Goal: Use online tool/utility: Utilize a website feature to perform a specific function

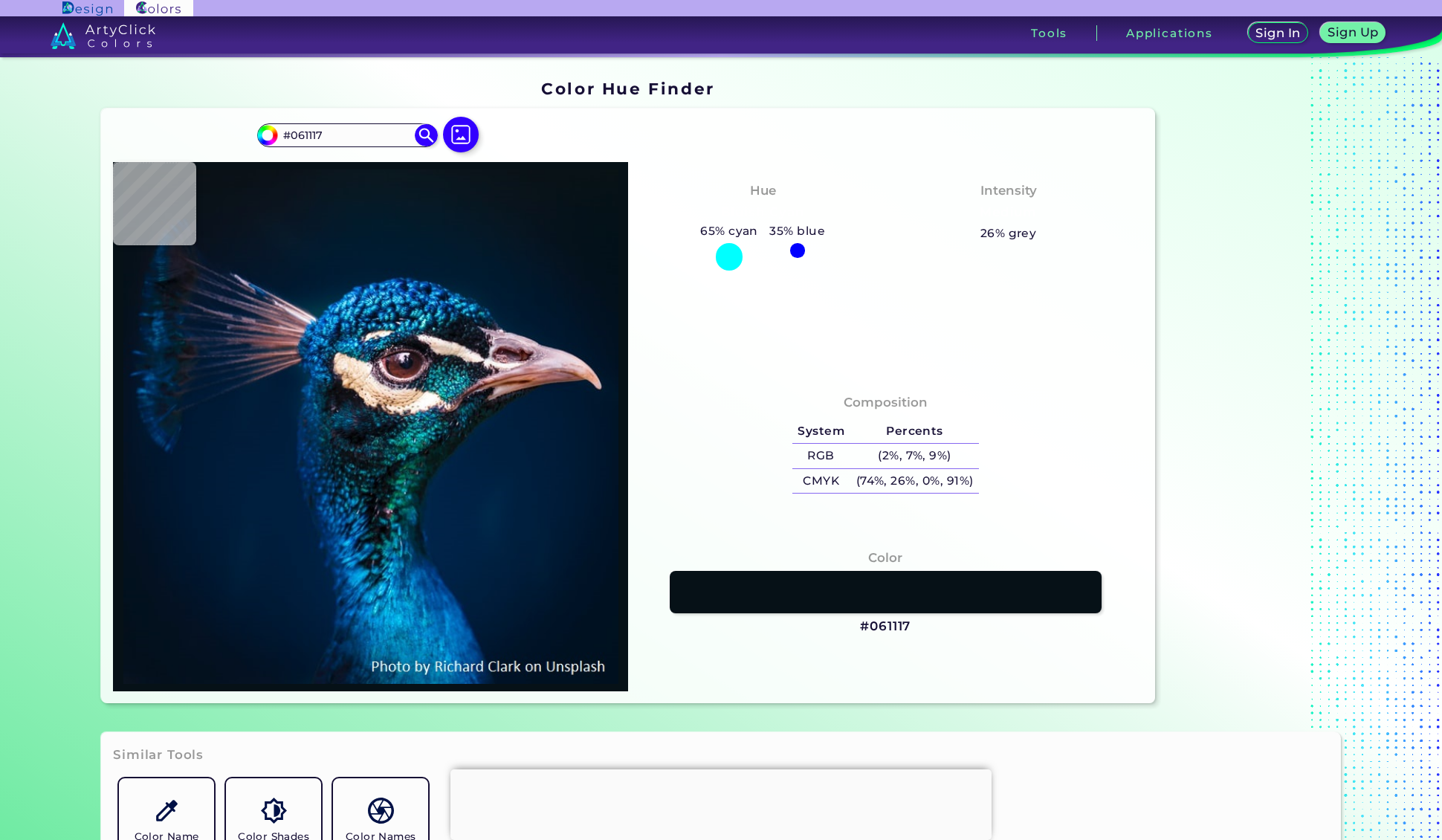
type input "#021221"
type input "#001425"
type input "#00162b"
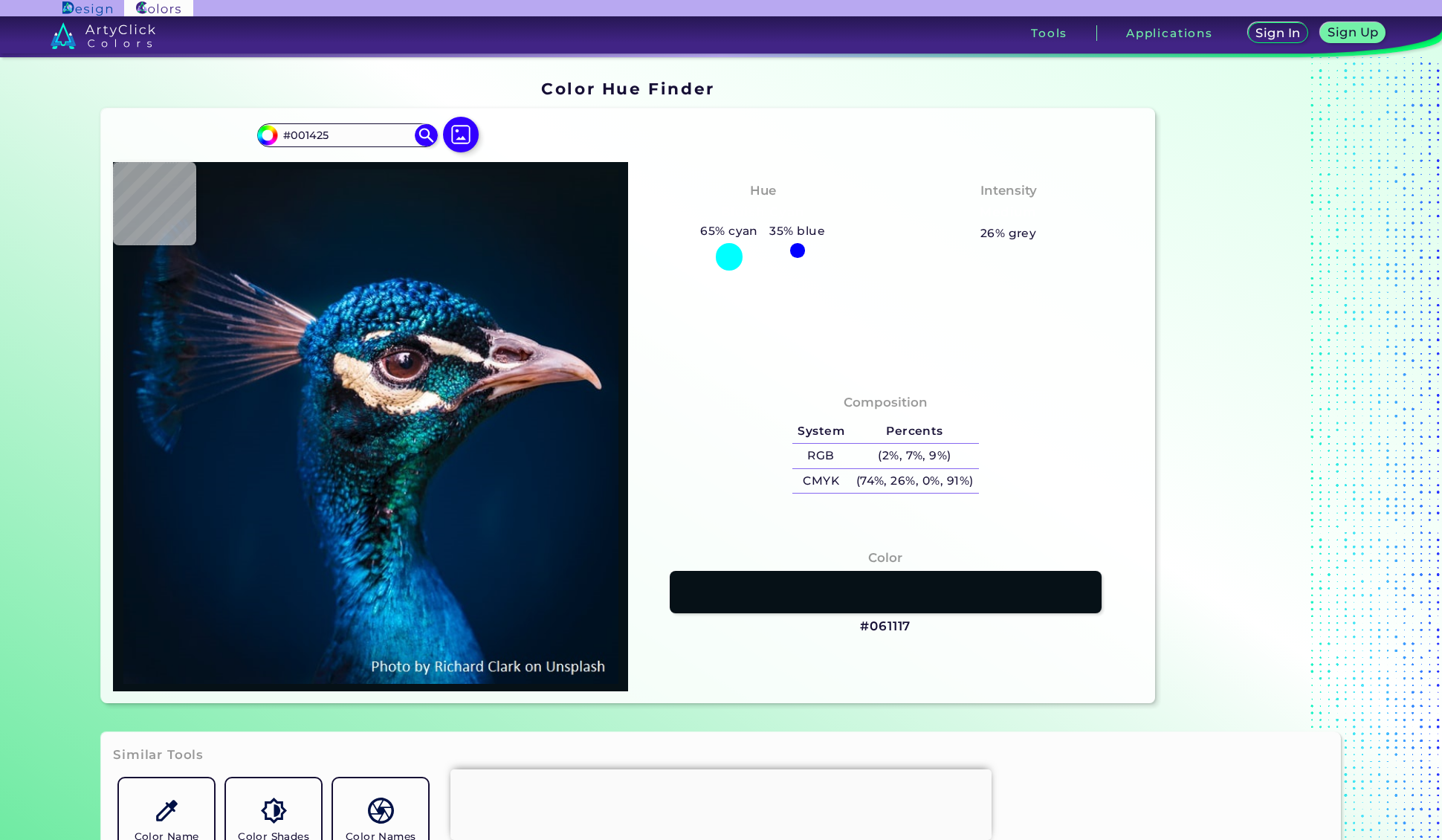
type input "#00162B"
type input "#001931"
type input "#001c34"
type input "#001C34"
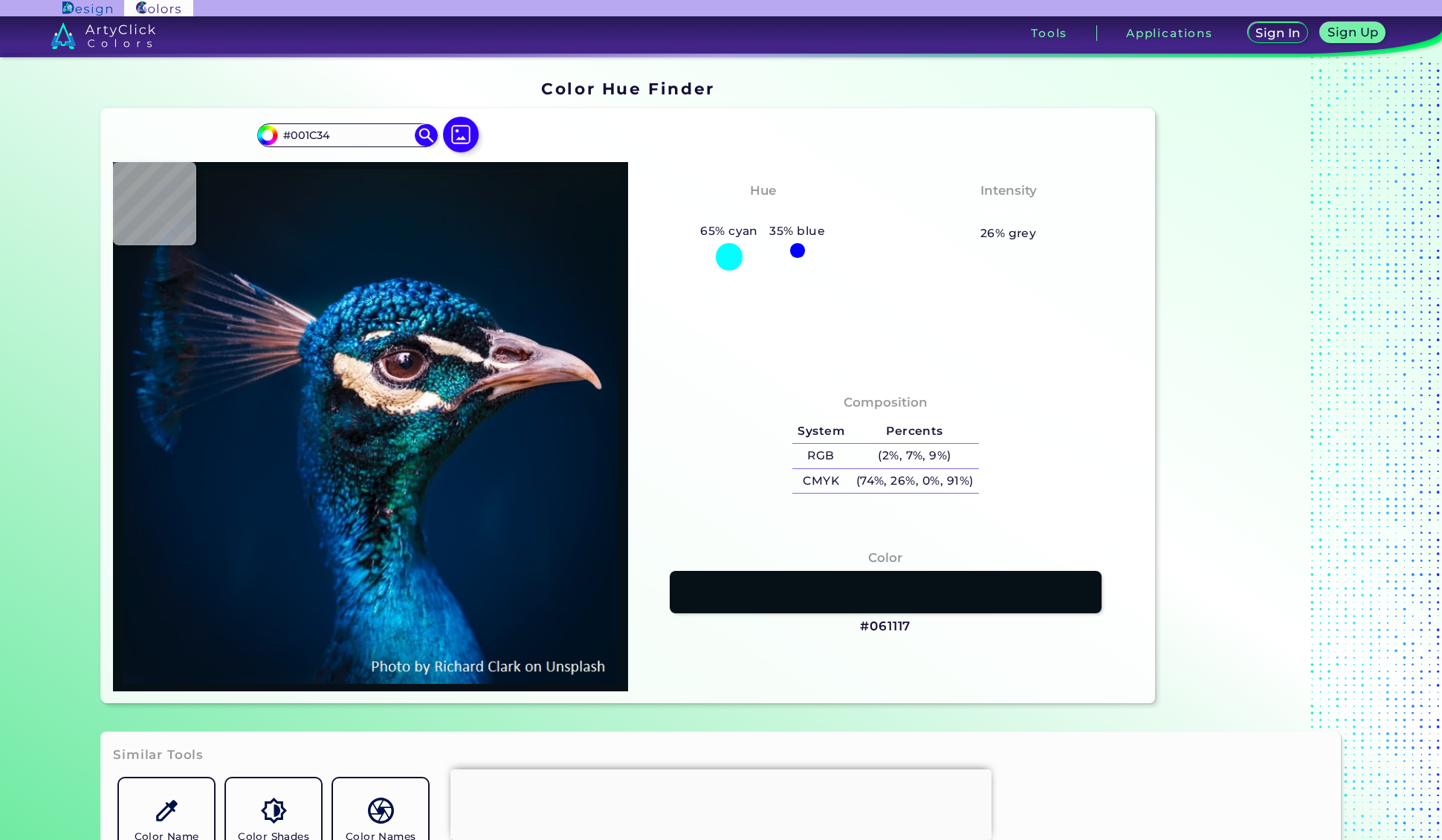
type input "#2f3d5c"
type input "#2F3D5C"
type input "#18425f"
type input "#18425F"
type input "#055e87"
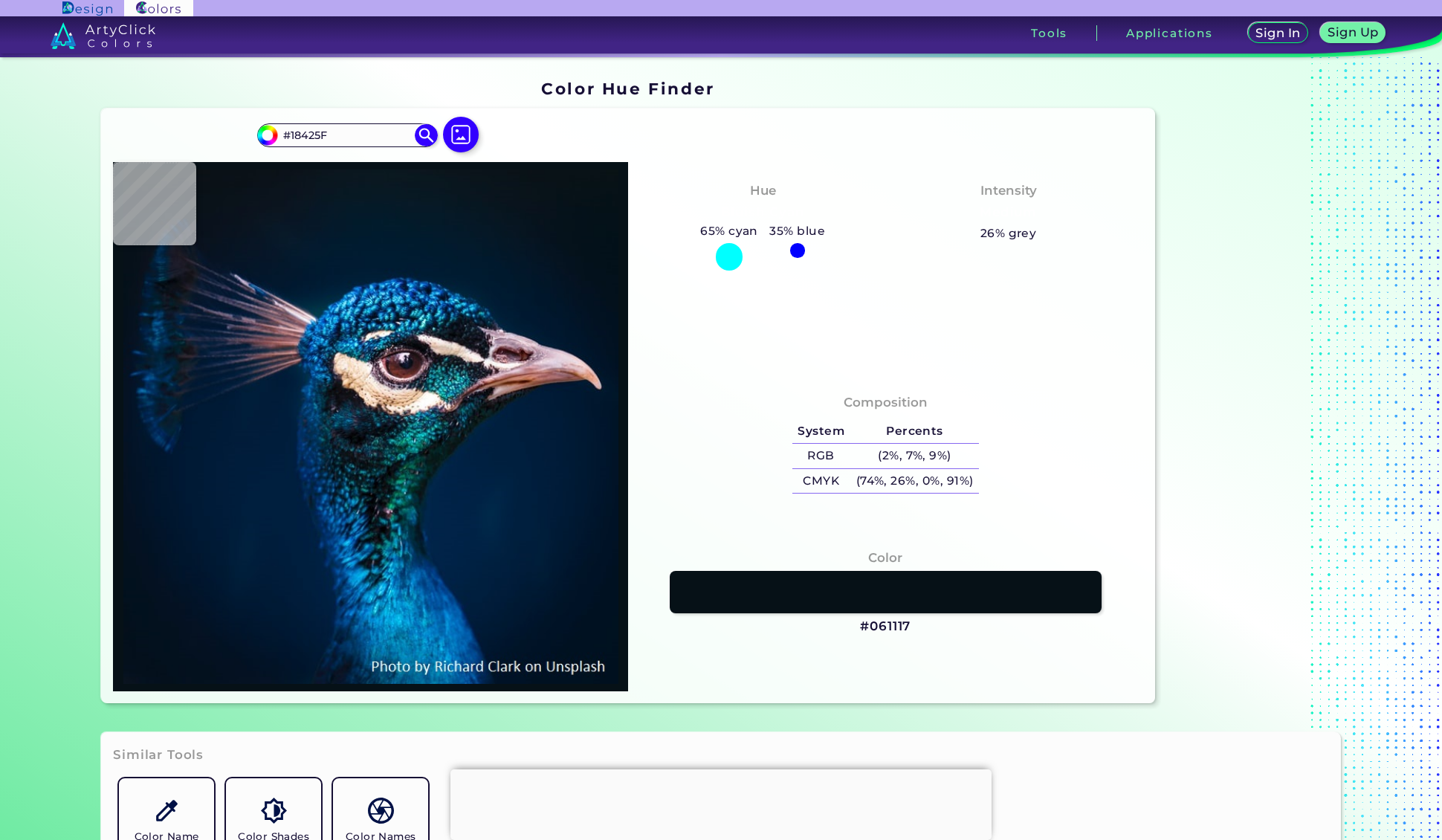
type input "#055E87"
type input "#004465"
type input "#00142d"
type input "#00142D"
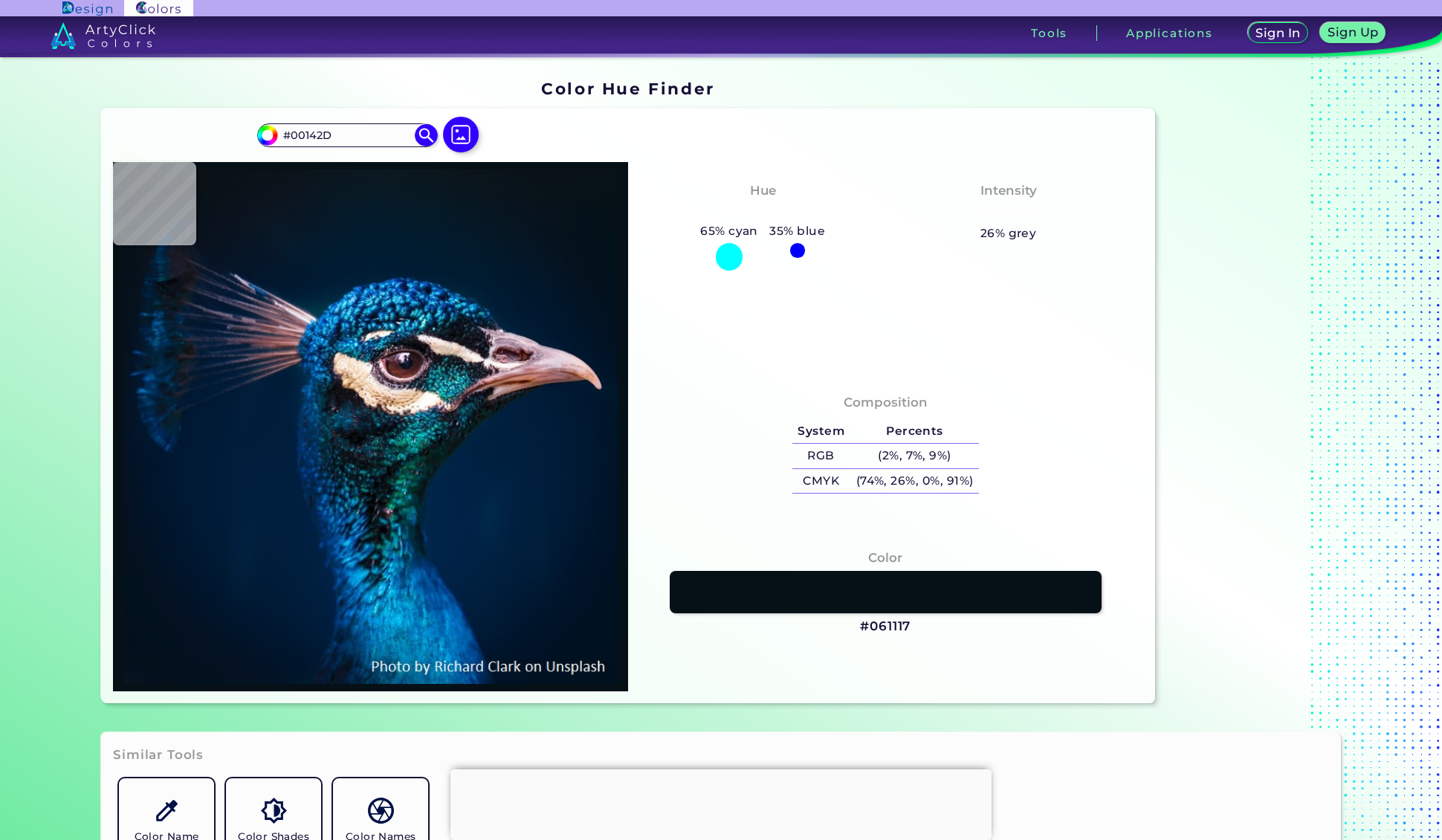
type input "#05406c"
type input "#05406C"
type input "#4bcfeb"
type input "#4BCFEB"
type input "#7dd3ff"
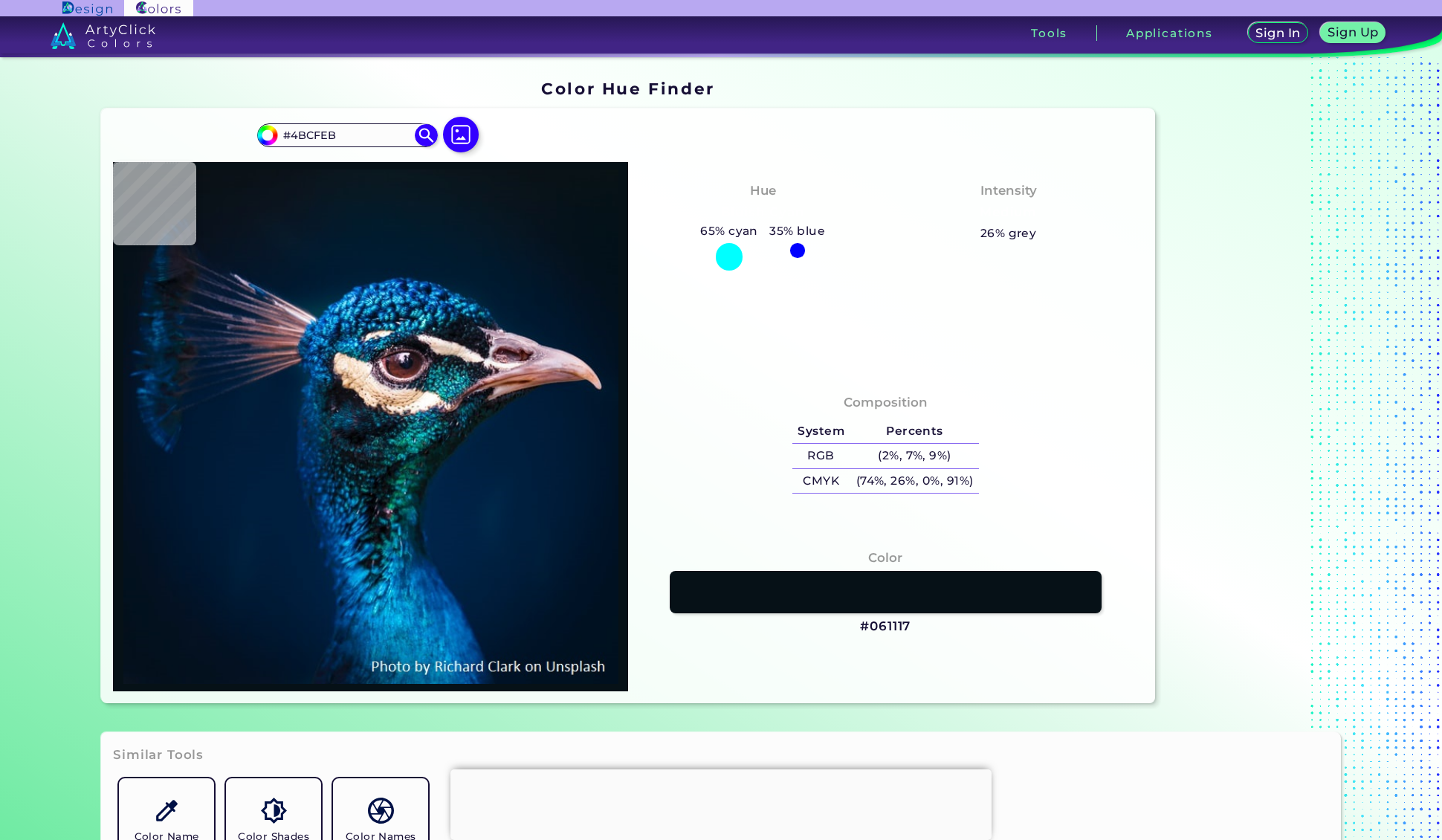
type input "#7DD3FF"
type input "#002639"
type input "#001e38"
type input "#001E38"
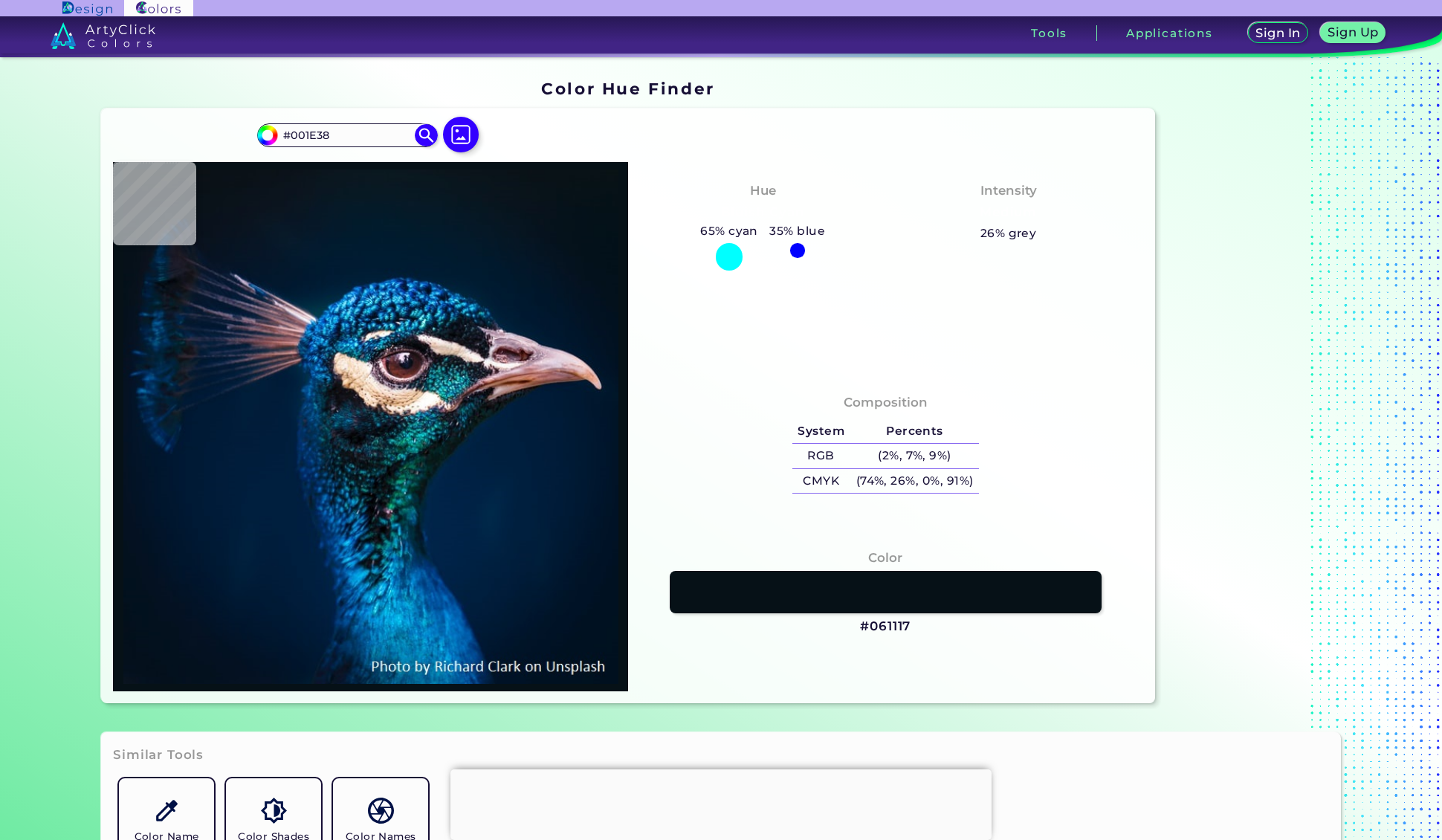
type input "#011b32"
type input "#011B32"
type input "#02182f"
type input "#02182F"
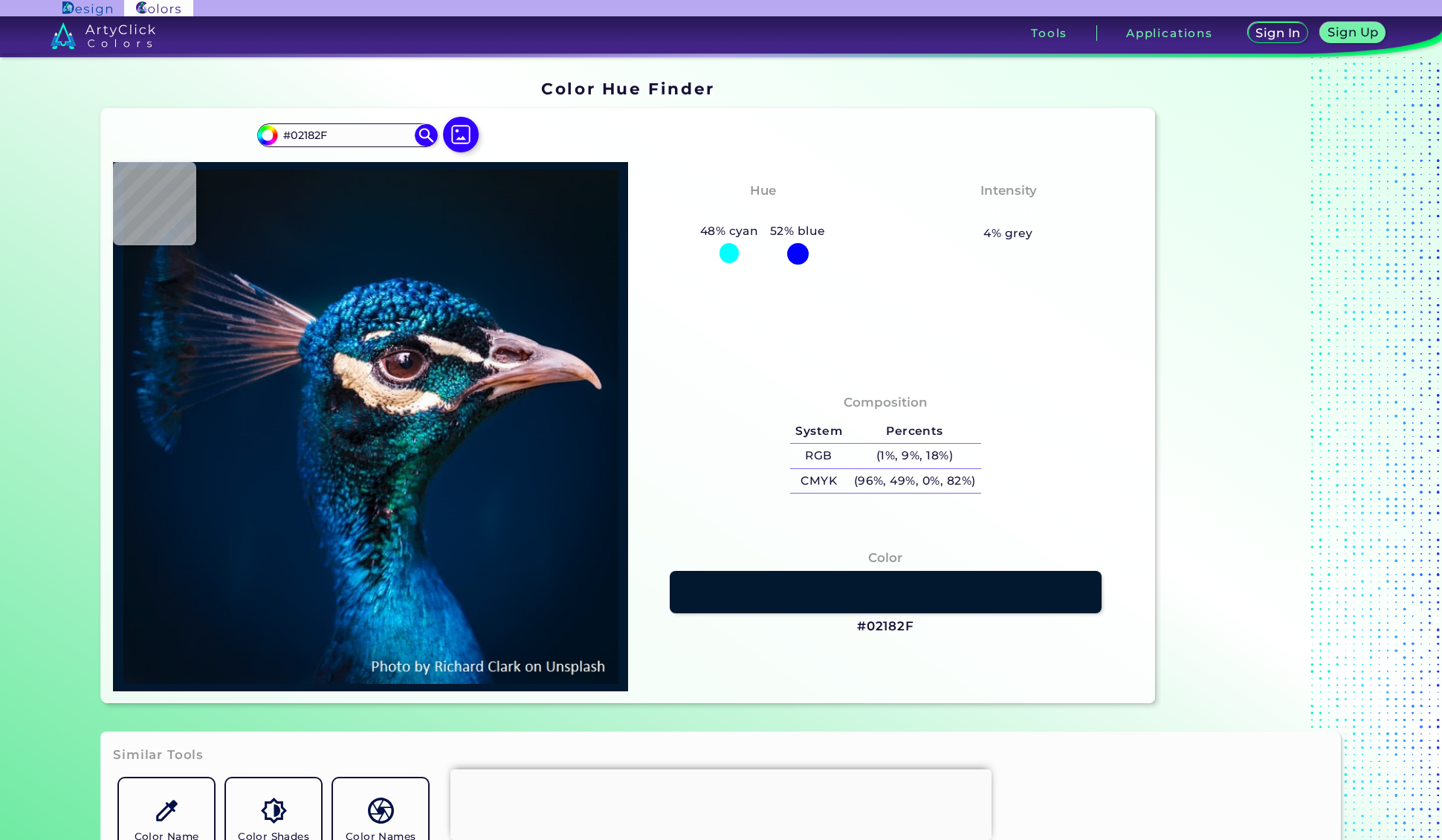
type input "#01182b"
type input "#01182B"
type input "#02162e"
type input "#02162E"
type input "#06203a"
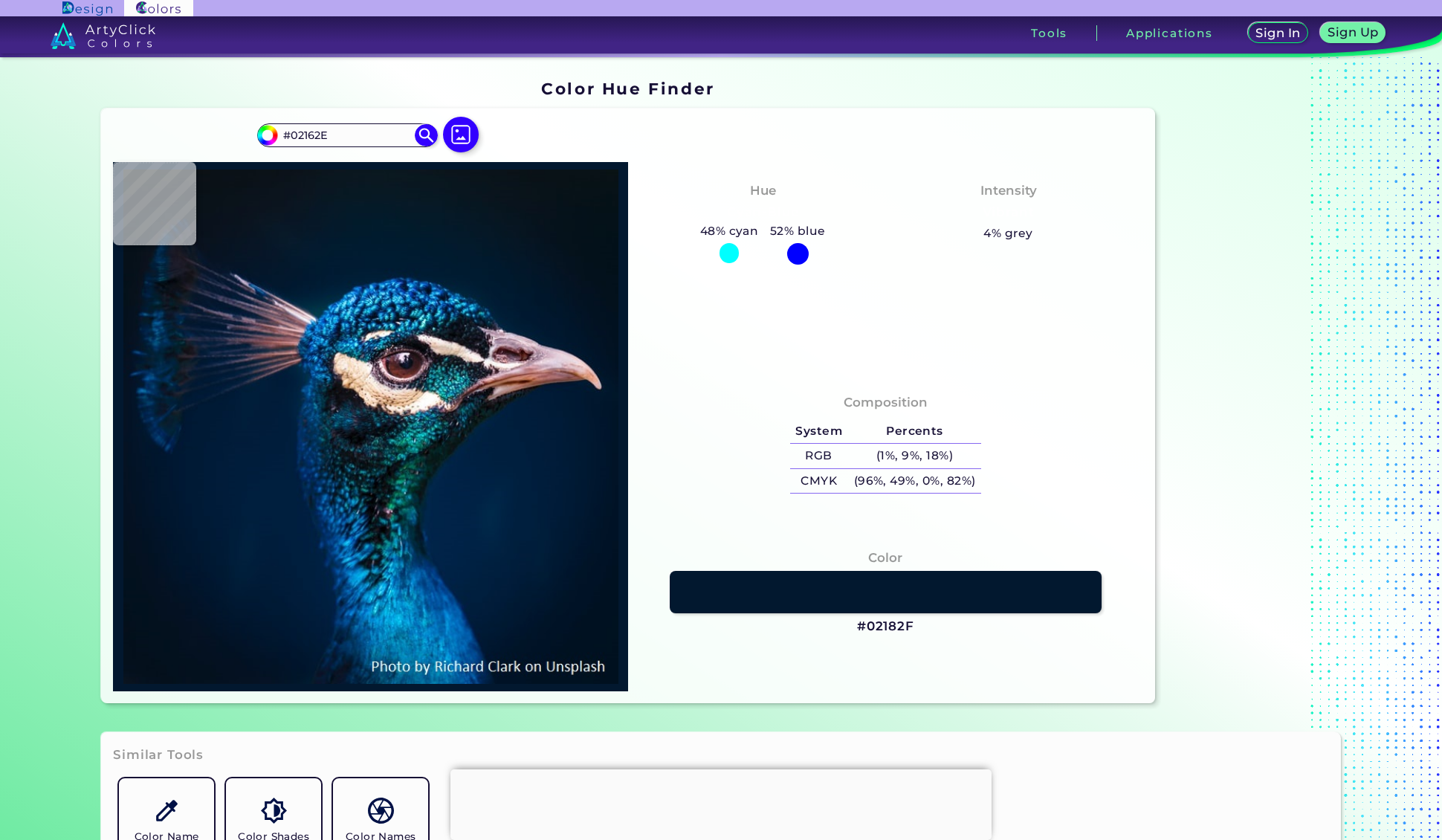
type input "#06203A"
type input "#3f4a6a"
type input "#3F4A6A"
type input "#09162d"
type input "#09162D"
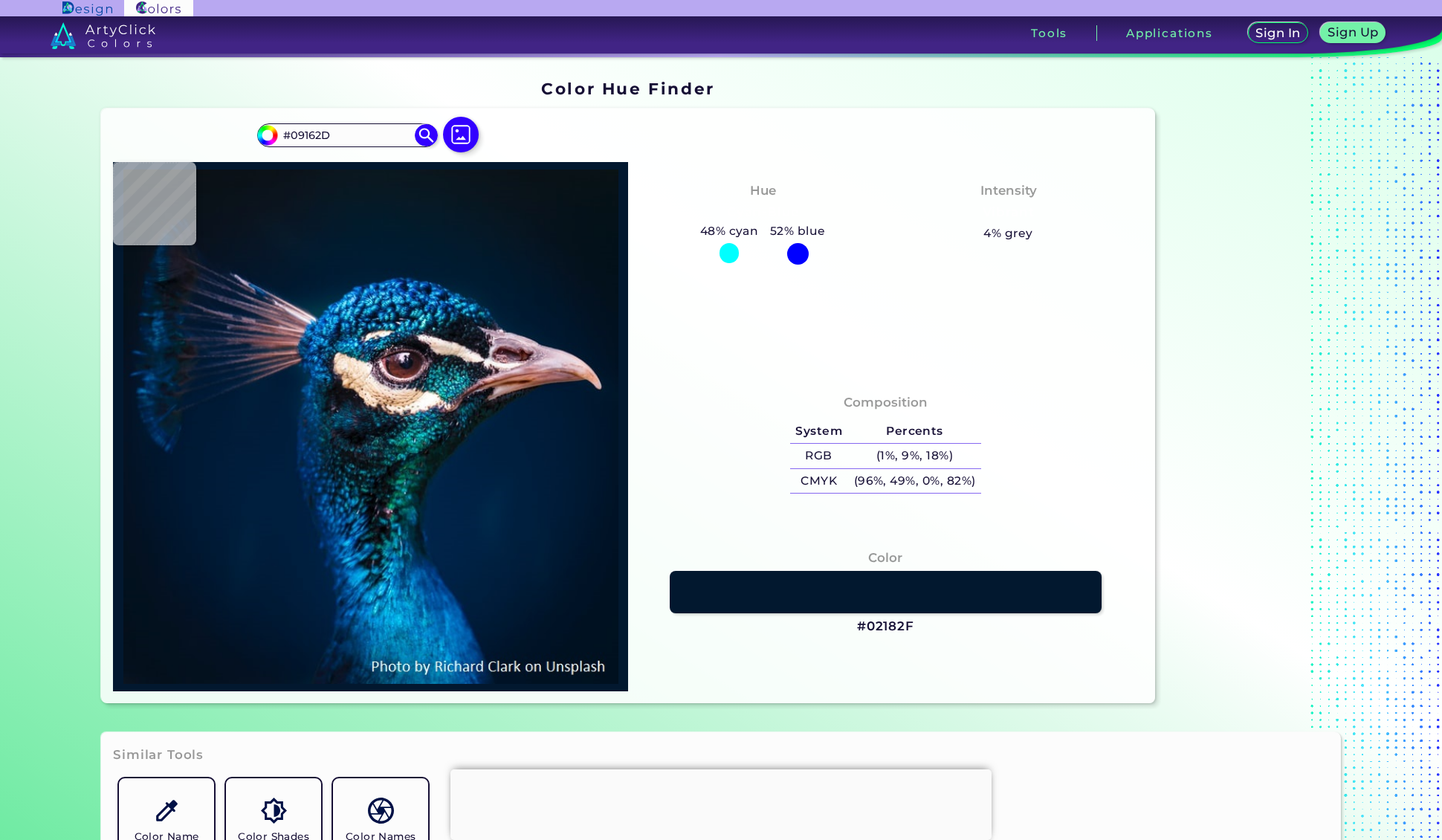
type input "#08142a"
type input "#08142A"
type input "#1f2539"
type input "#1F2539"
type input "#1a2031"
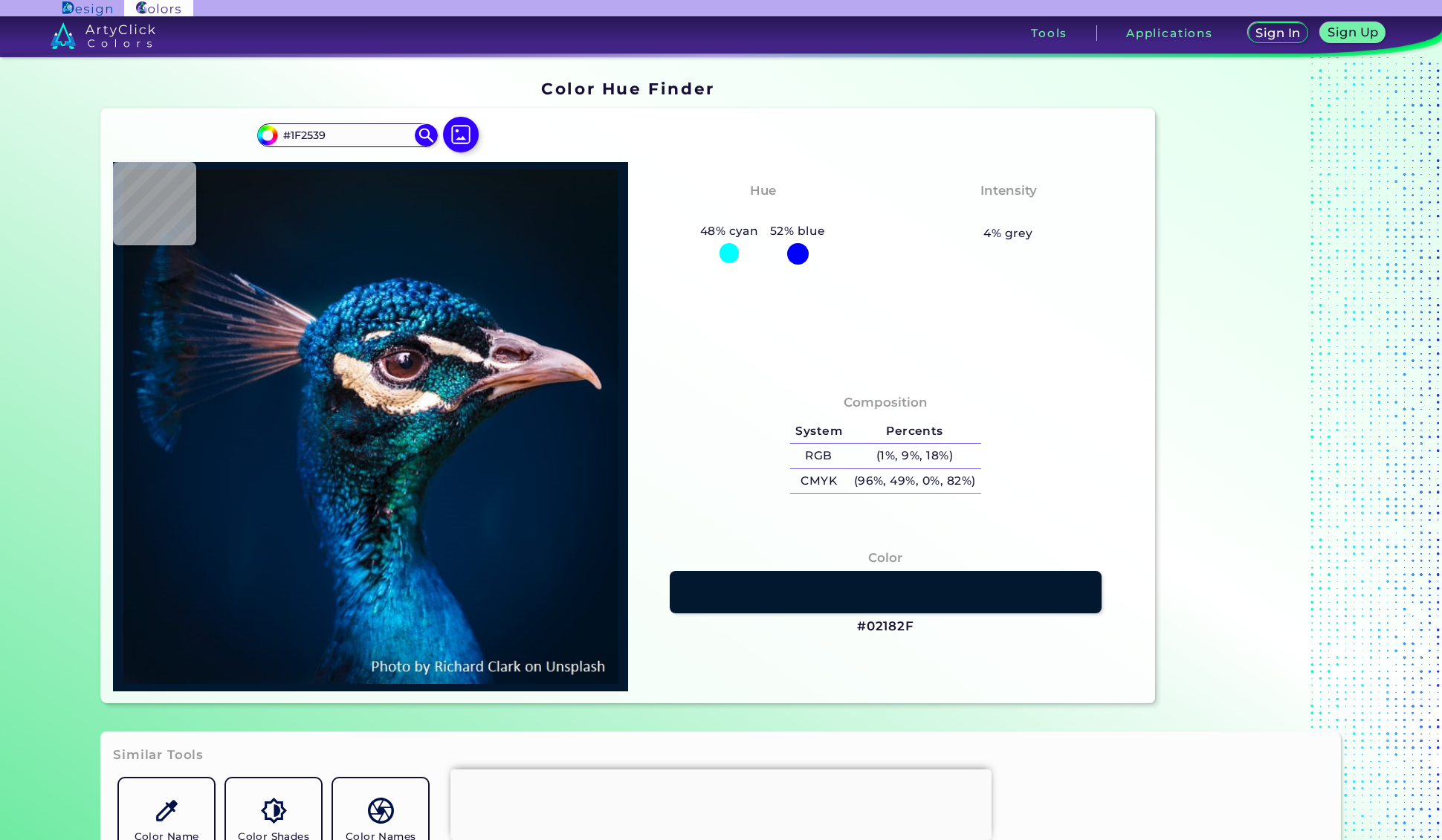
type input "#1A2031"
type input "#151827"
type input "#1c1a25"
type input "#1C1A25"
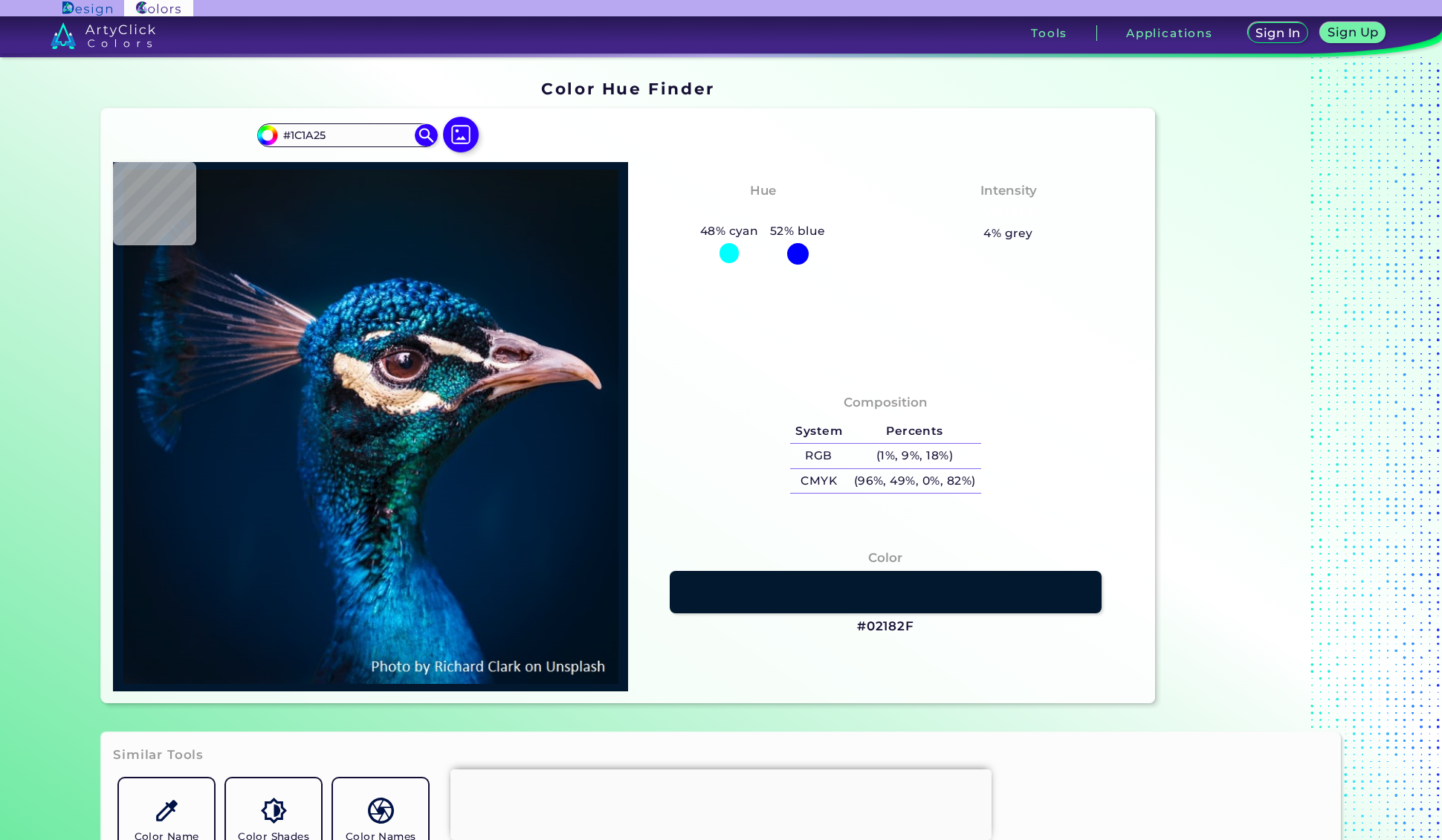
type input "#1b1823"
type input "#1B1823"
type input "#1d1a25"
type input "#1D1A25"
type input "#1c1823"
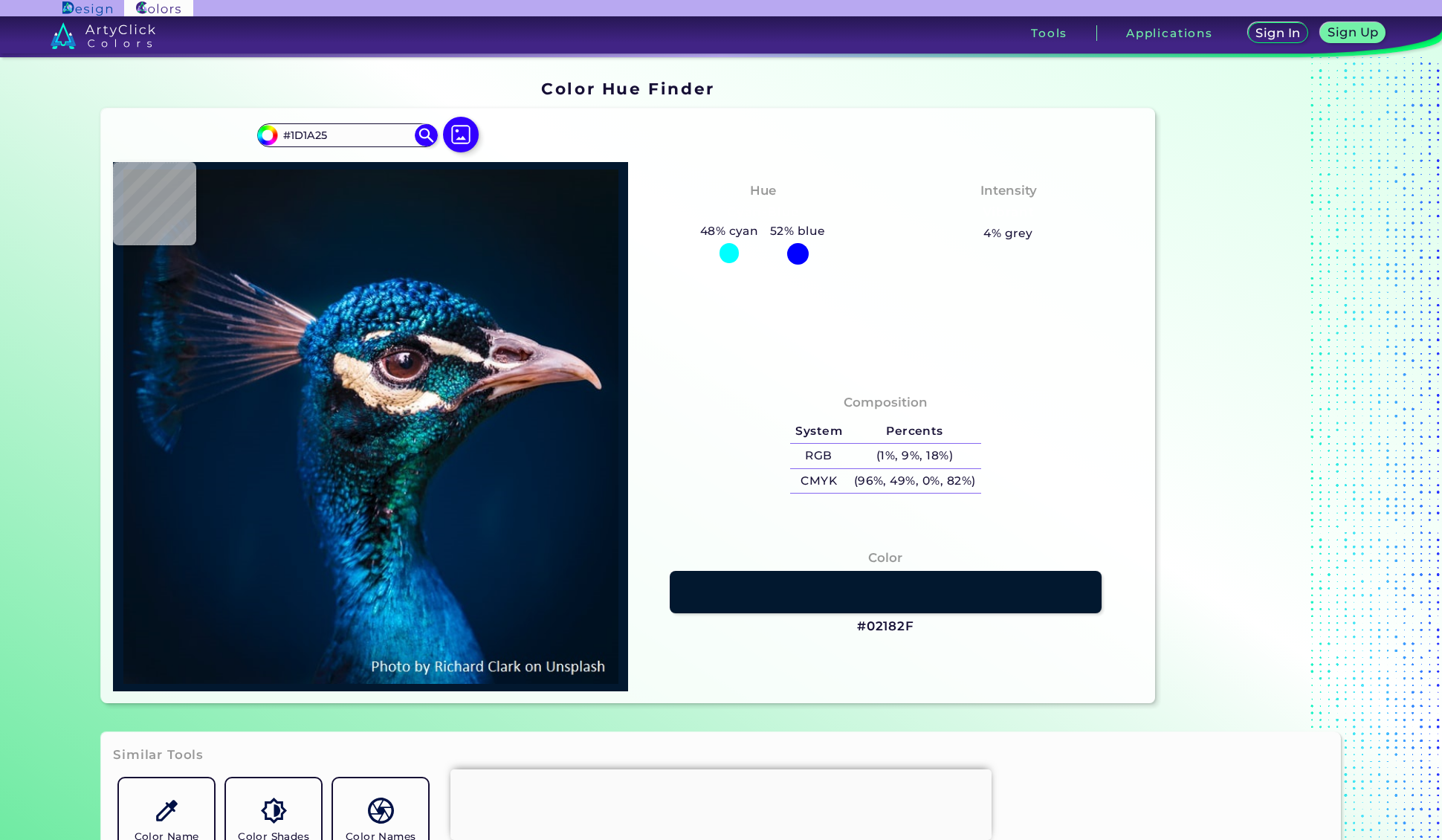
type input "#1C1823"
type input "#181520"
type input "#1b1622"
type input "#1B1622"
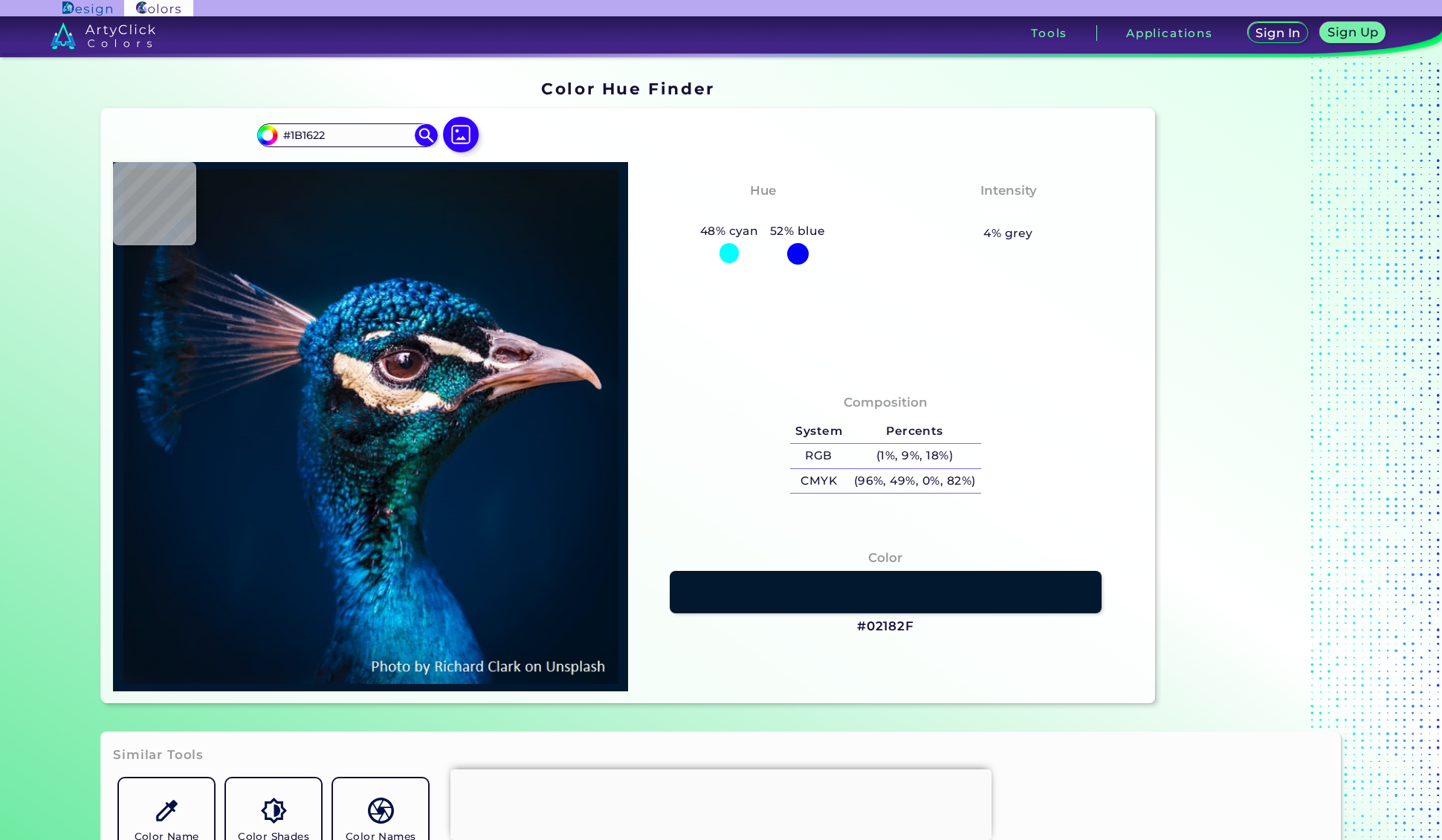
type input "#231e29"
type input "#231E29"
type input "#1f1b28"
type input "#1F1B28"
type input "#181623"
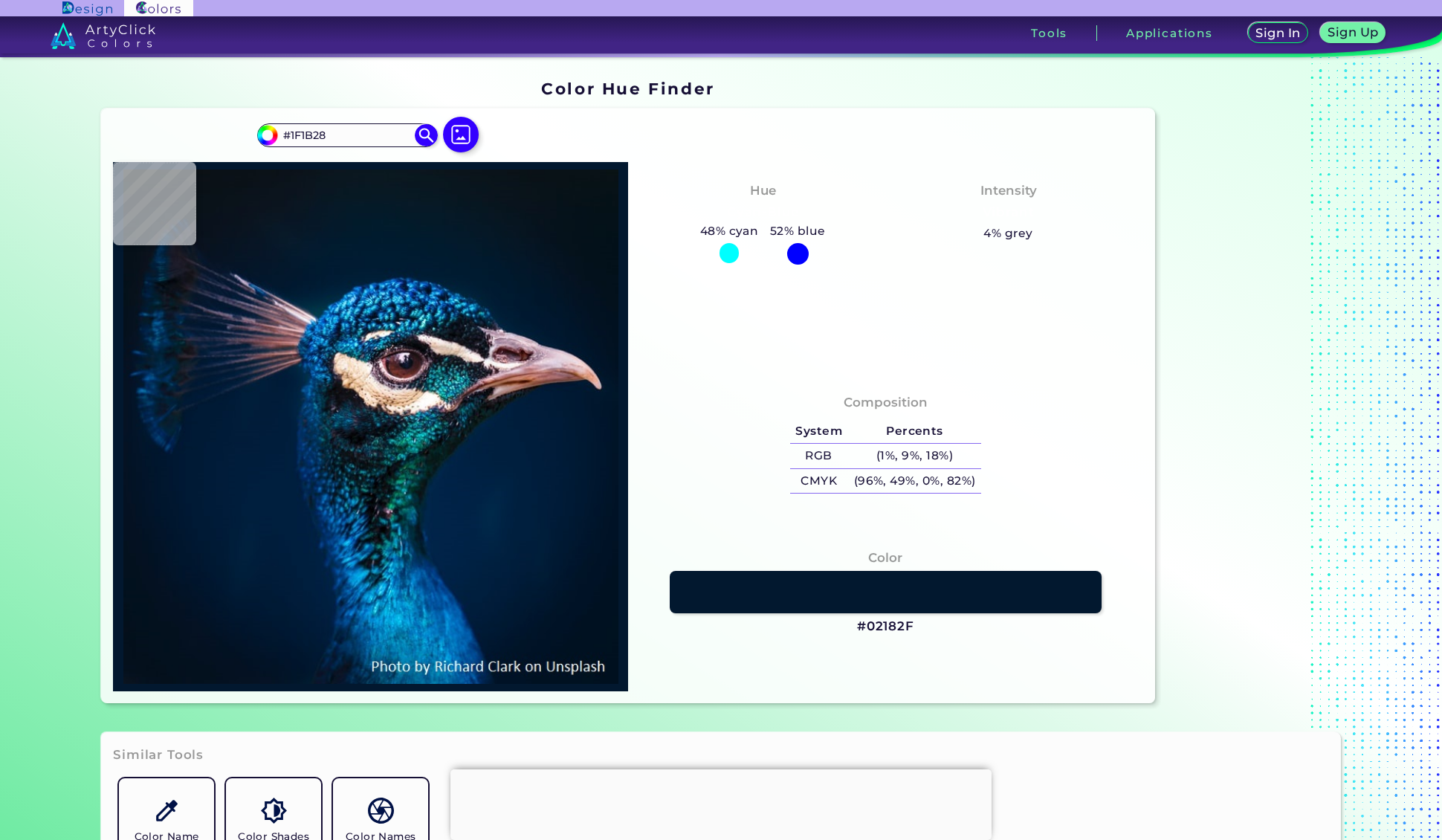
type input "#181623"
type input "#181925"
type input "#171925"
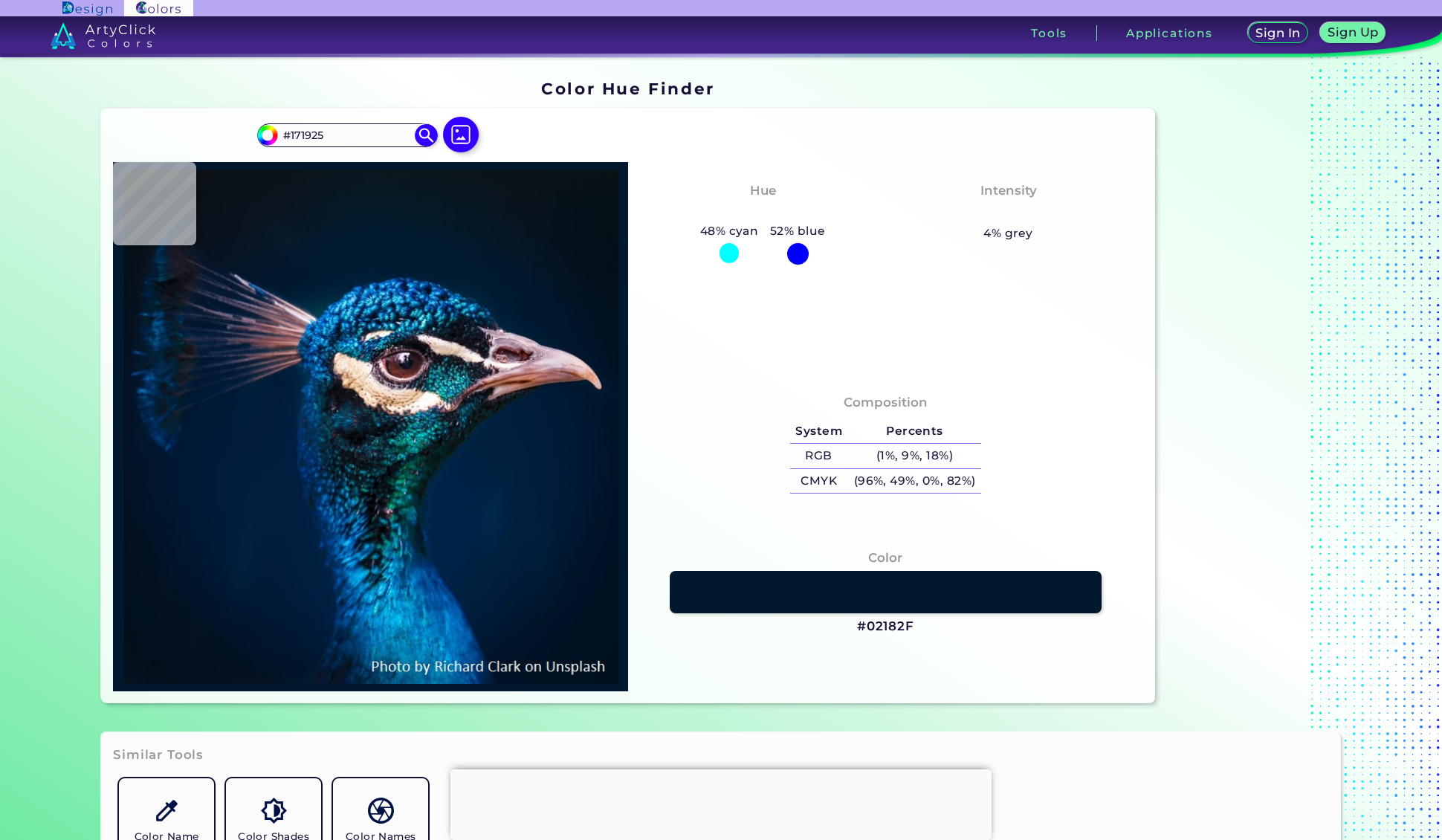
type input "#131723"
type input "#0f1623"
type input "#0F1623"
type input "#0f1724"
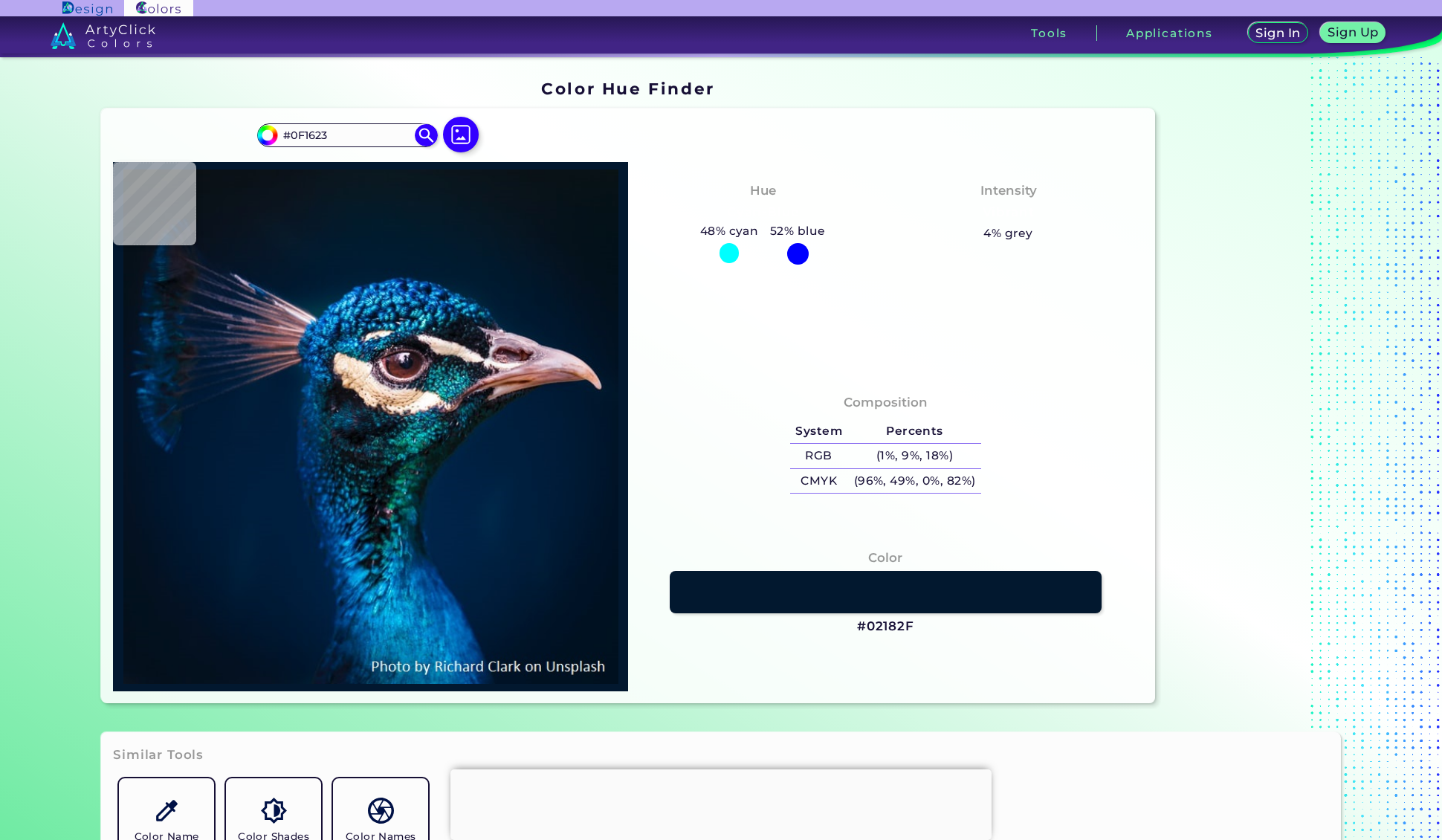
type input "#0F1724"
type input "#0e1626"
type input "#0E1626"
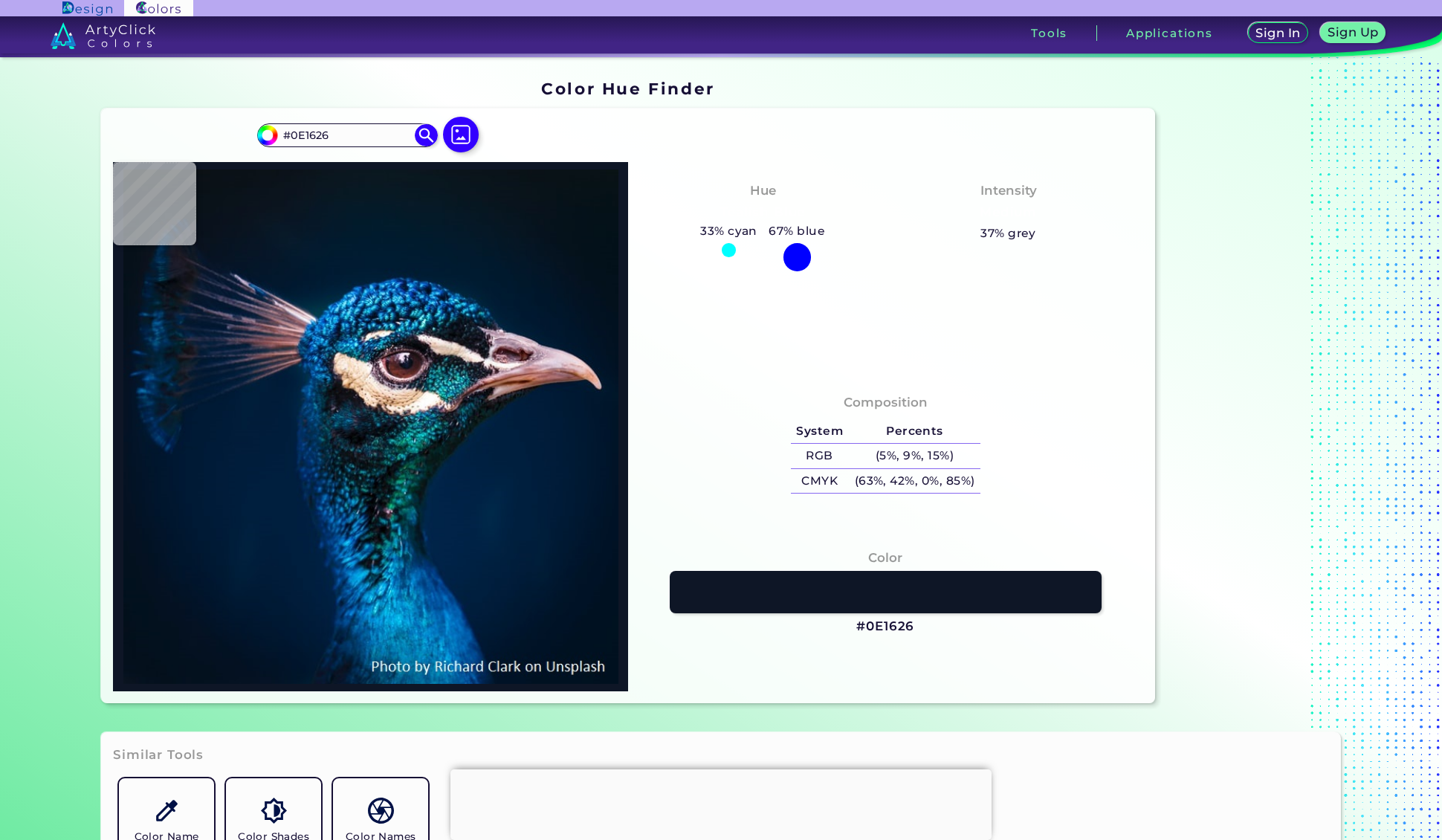
type input "#111723"
type input "#2e2d39"
type input "#2E2D39"
type input "#121a25"
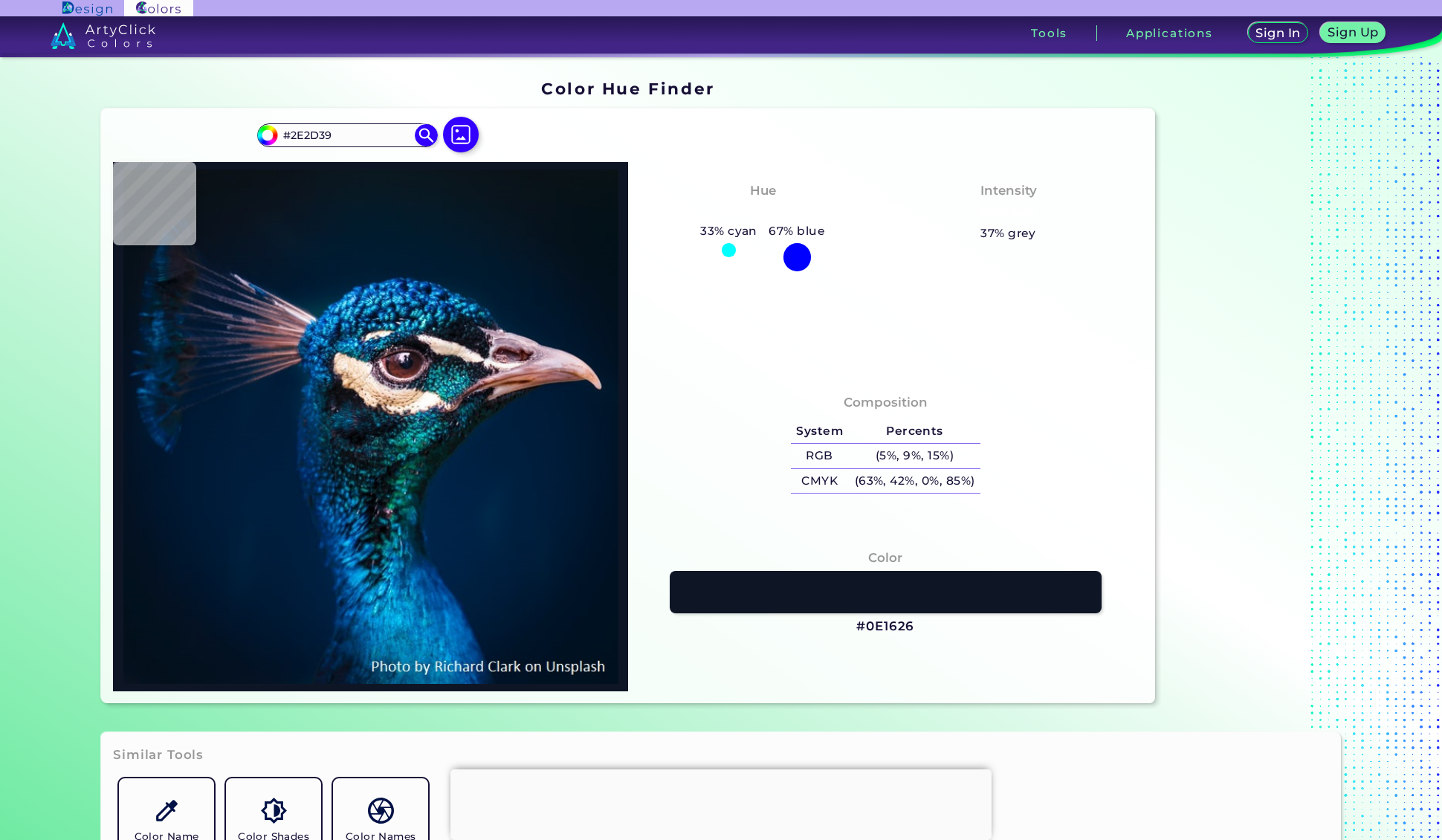
type input "#121A25"
type input "#242c43"
type input "#242C43"
type input "#071931"
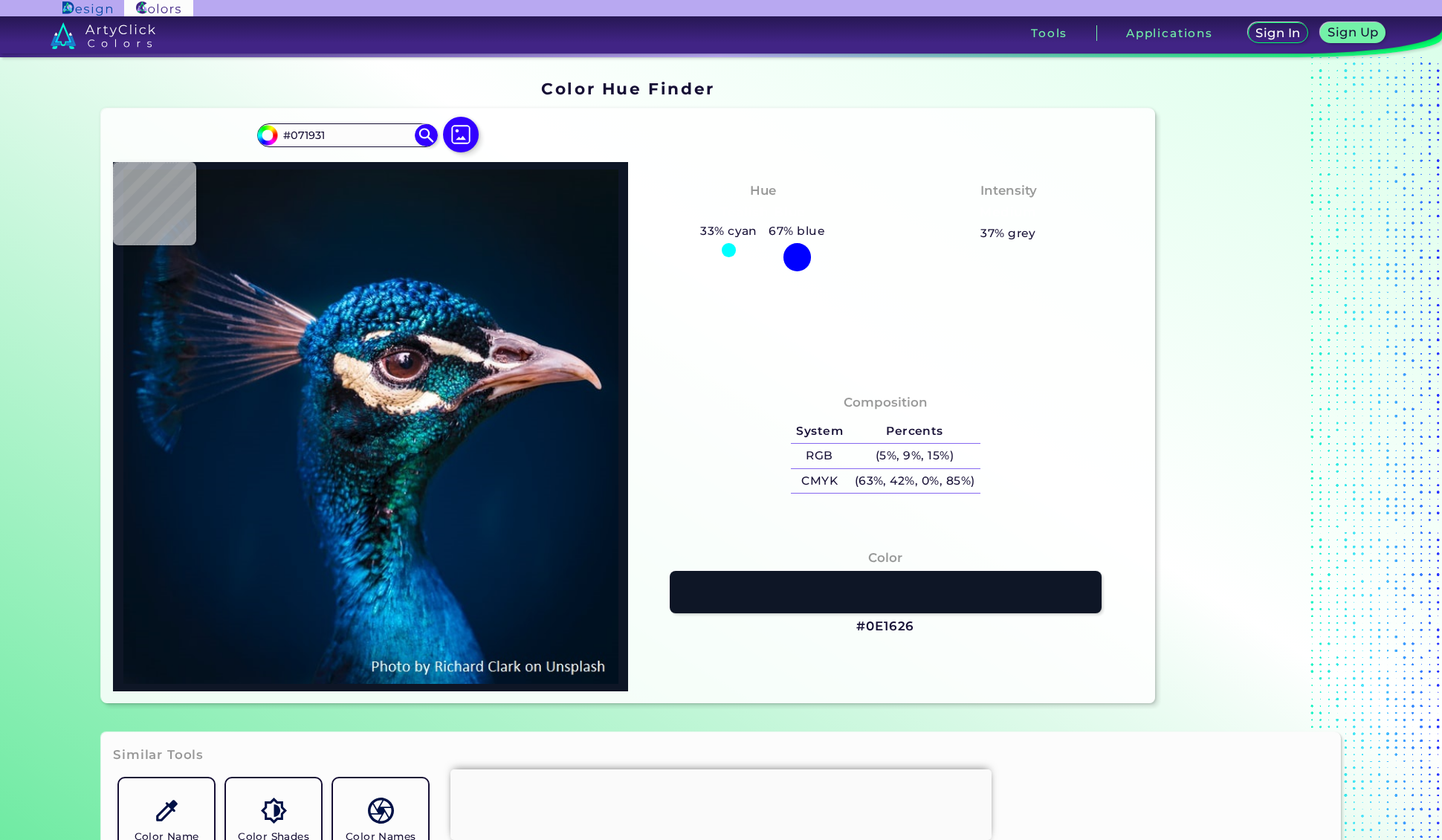
type input "#18233e"
type input "#18233E"
type input "#041631"
type input "#4e4c63"
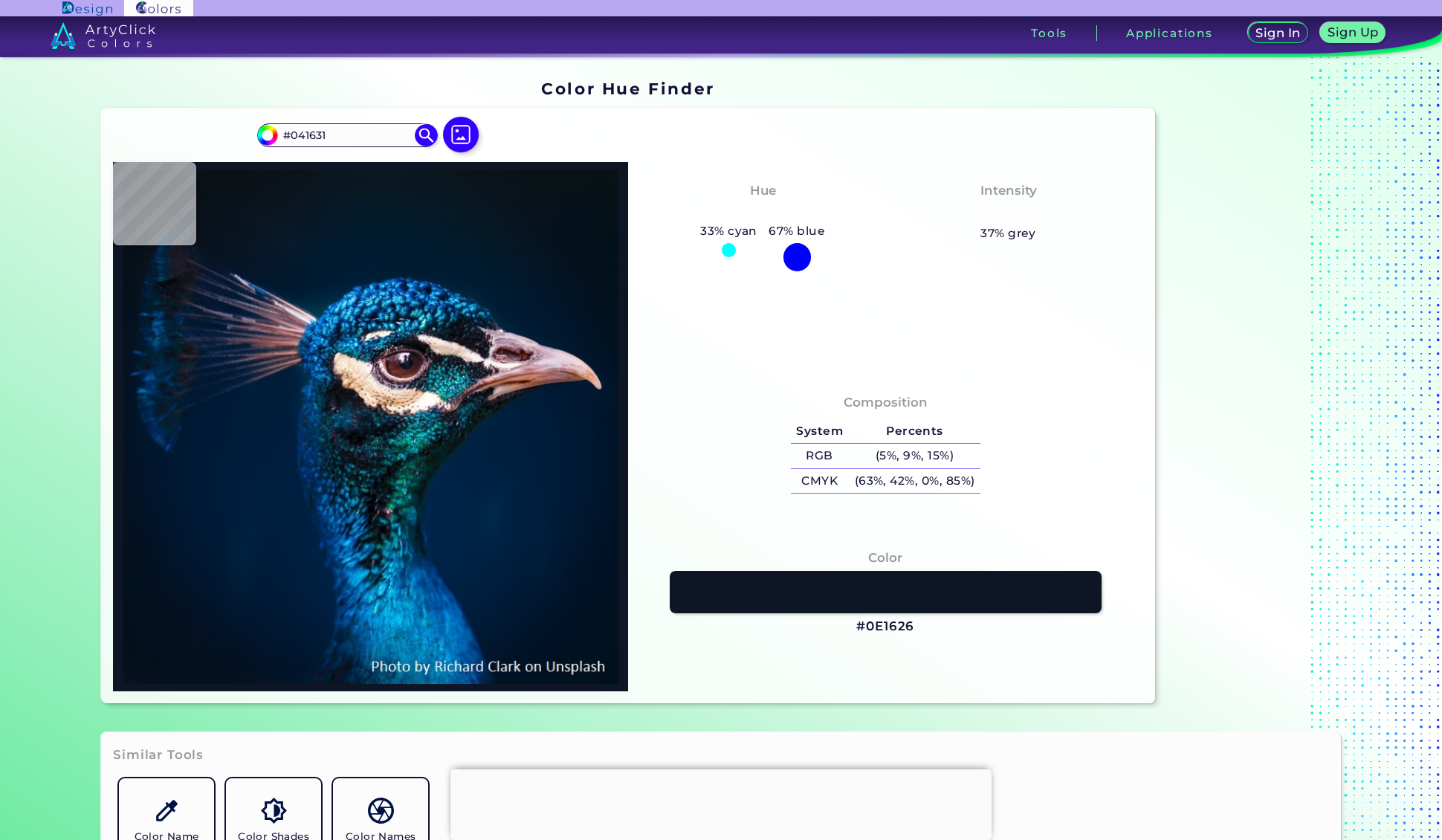
type input "#4E4C63"
type input "#382f42"
type input "#382F42"
type input "#4d3e56"
type input "#4D3E56"
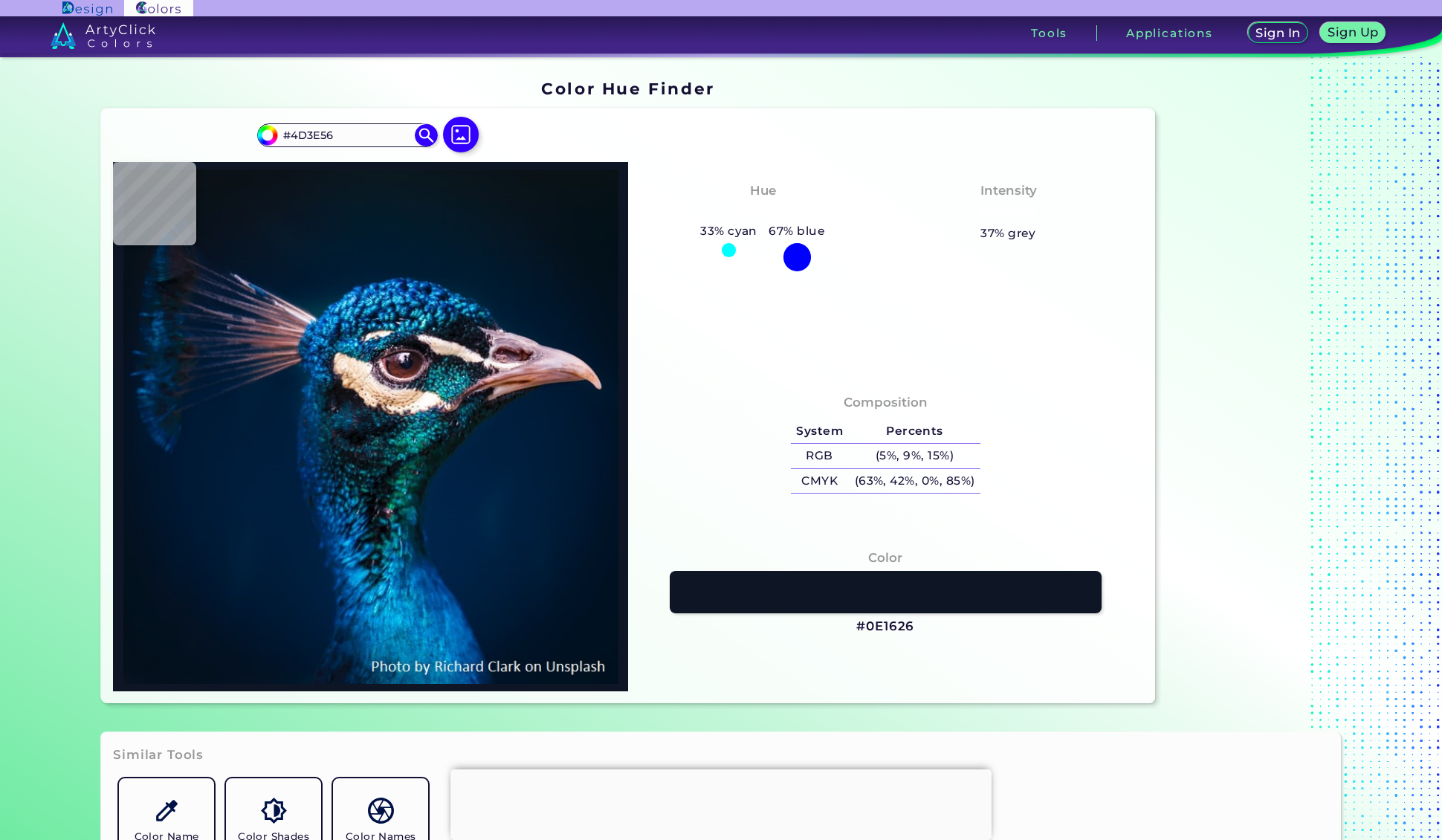
type input "#383d4f"
type input "#383D4F"
type input "#6c4751"
type input "#6C4751"
type input "#443541"
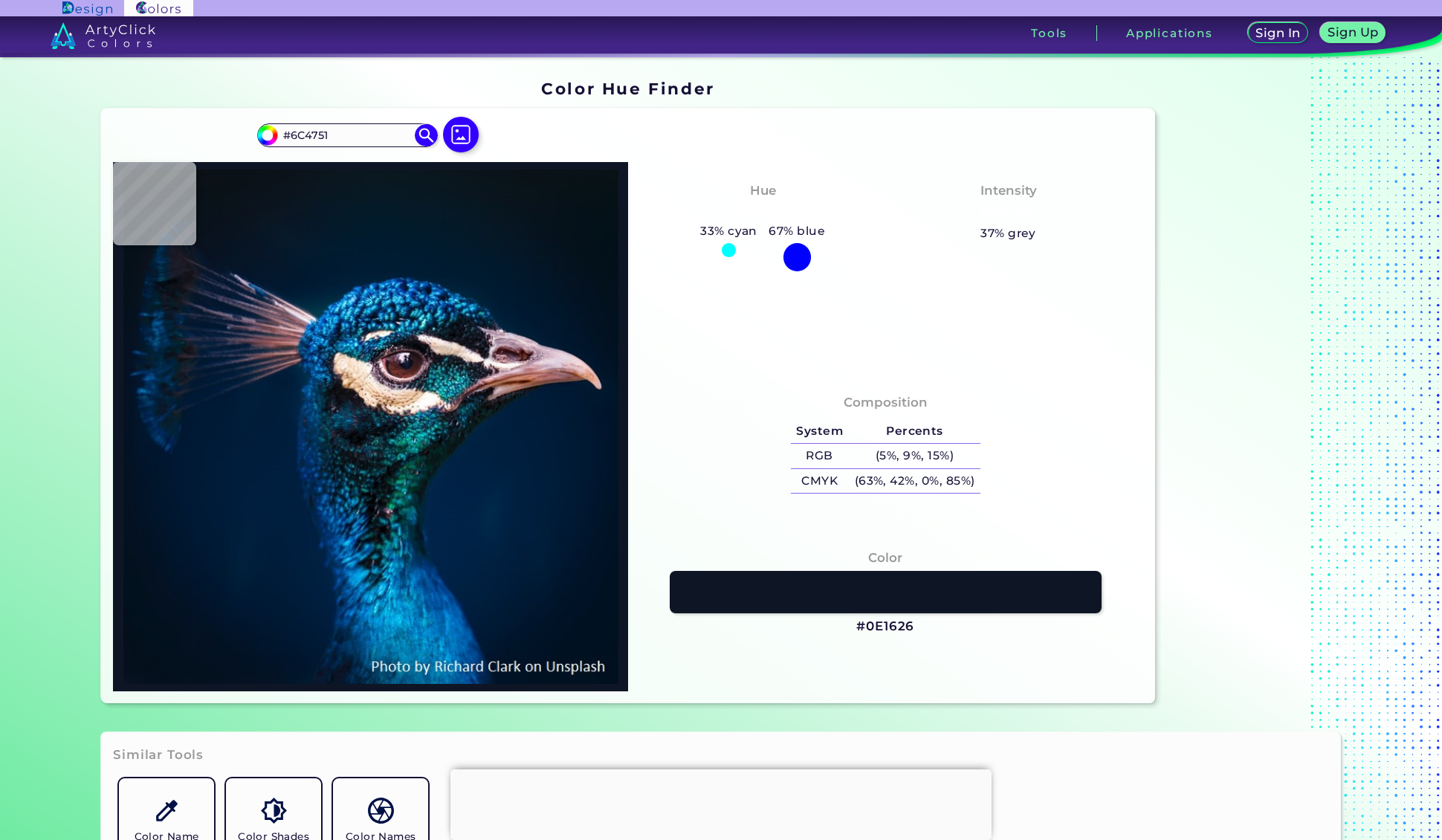
type input "#443541"
type input "#021a39"
type input "#021A39"
type input "#001e3c"
type input "#001E3C"
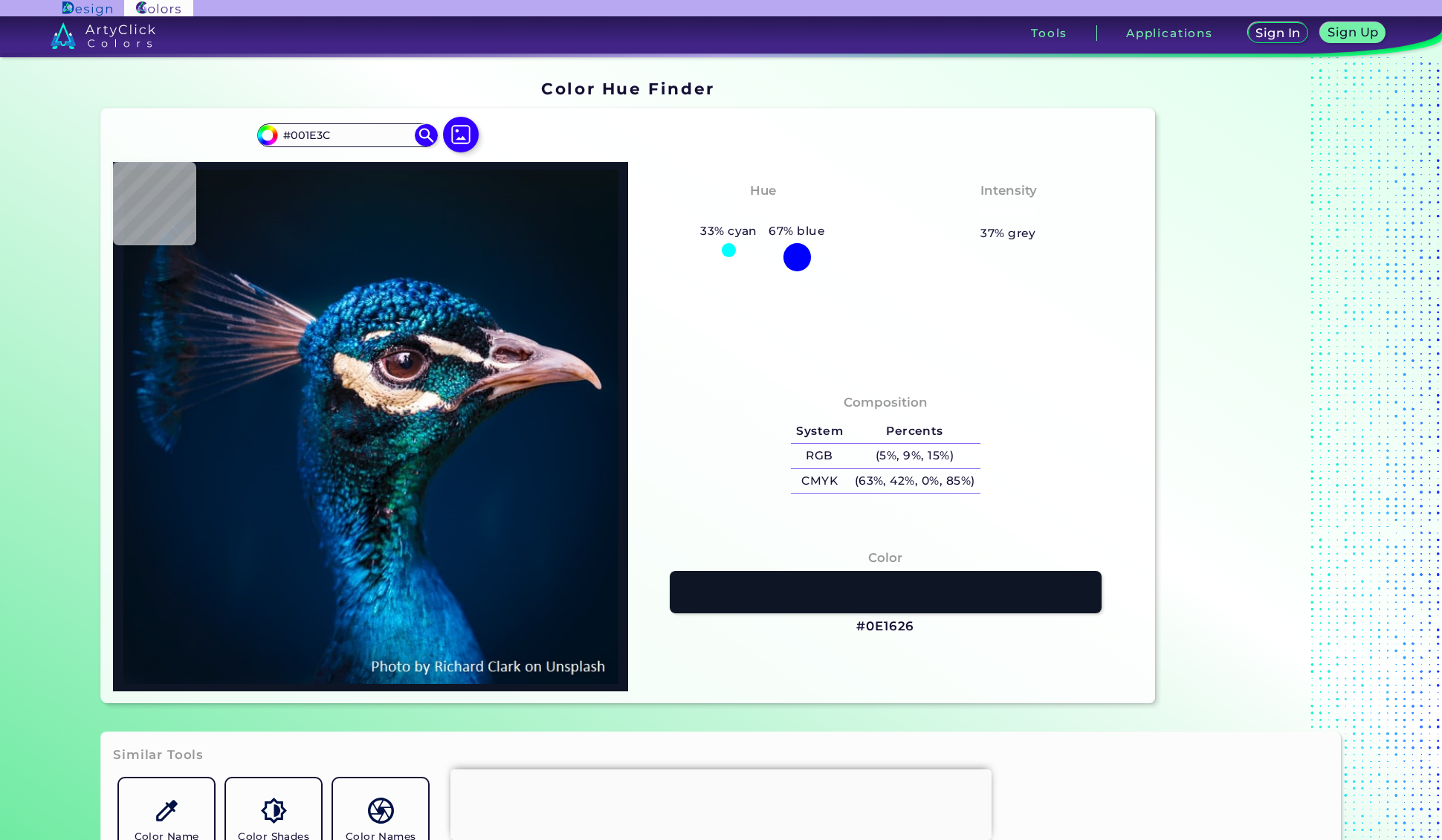
type input "#064e87"
type input "#064E87"
type input "#024770"
type input "#063c54"
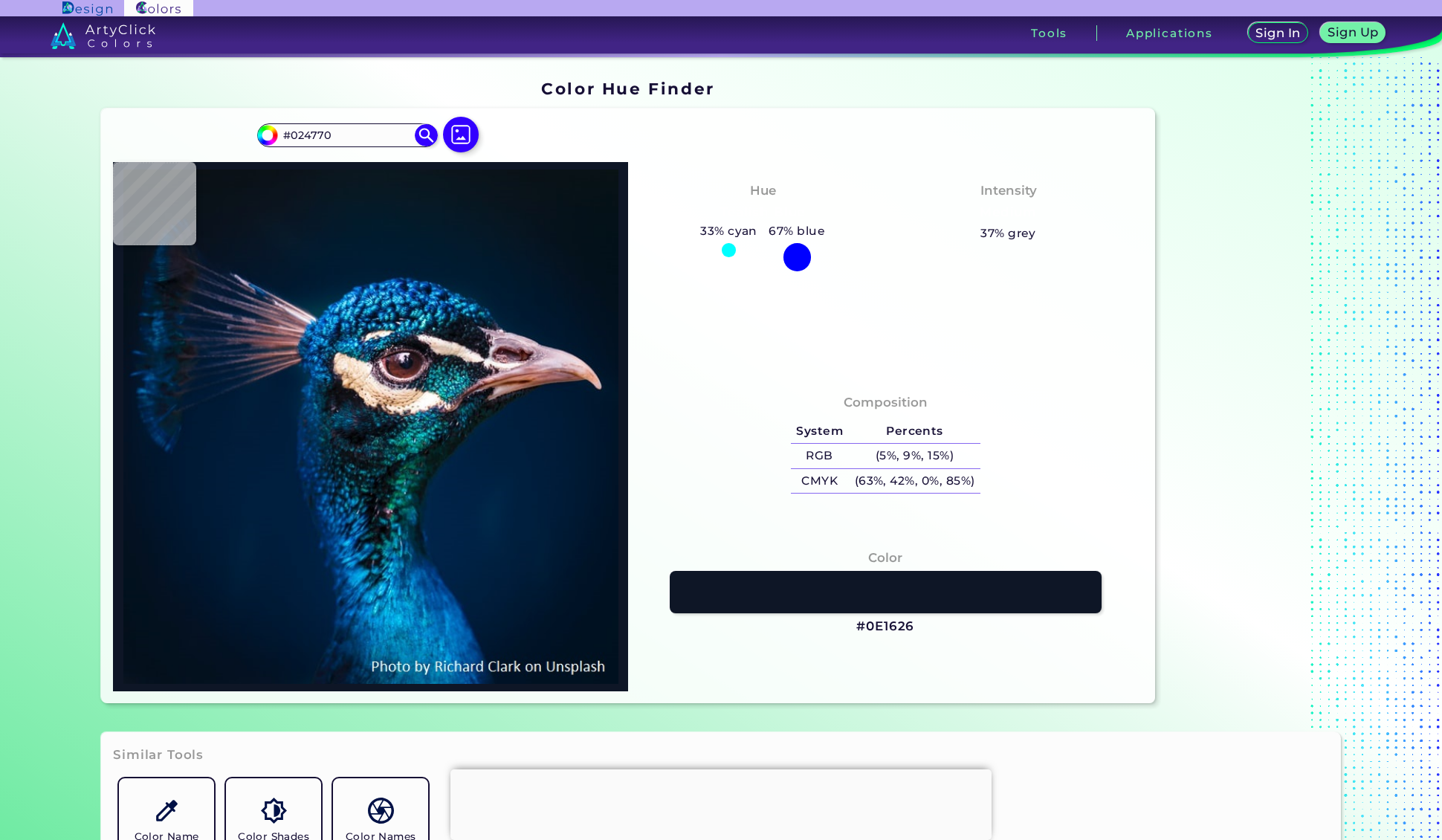
type input "#063C54"
type input "#0d2231"
type input "#0D2231"
type input "#034264"
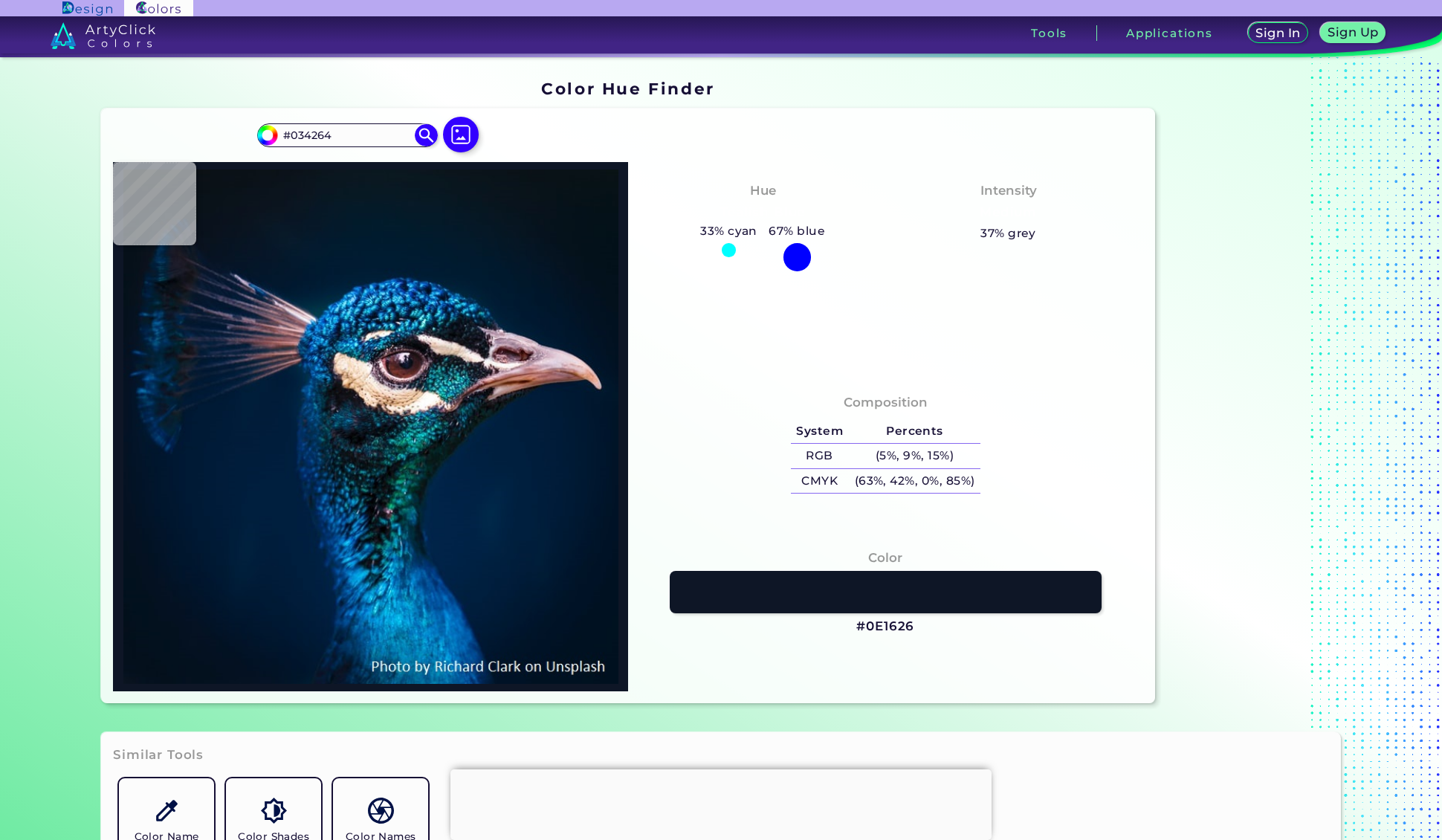
type input "#0c4869"
type input "#0C4869"
type input "#171b26"
type input "#171B26"
type input "#0a111b"
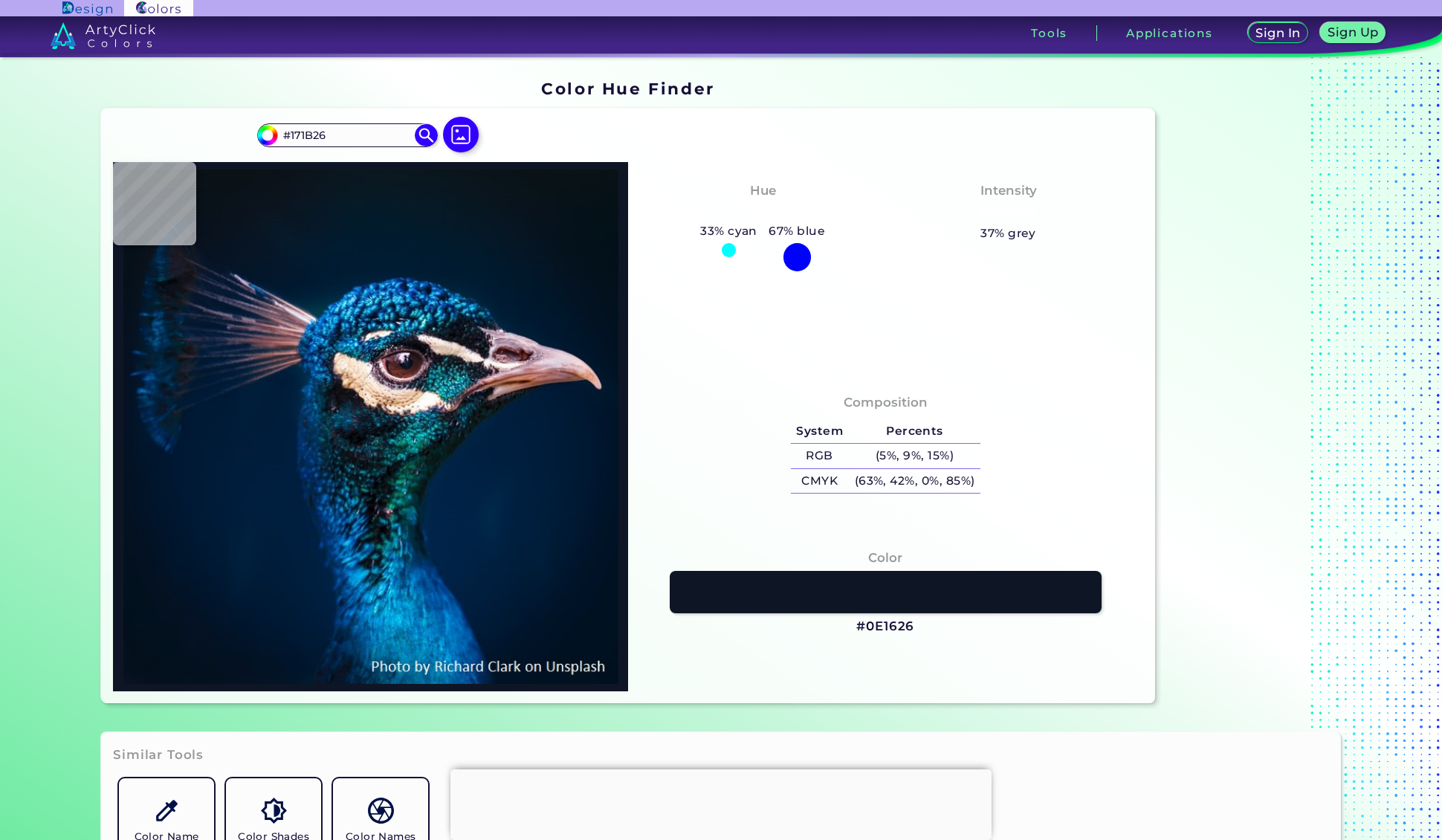
type input "#0A111B"
type input "#0a1e2b"
type input "#0A1E2B"
type input "#0a4d4f"
type input "#0A4D4F"
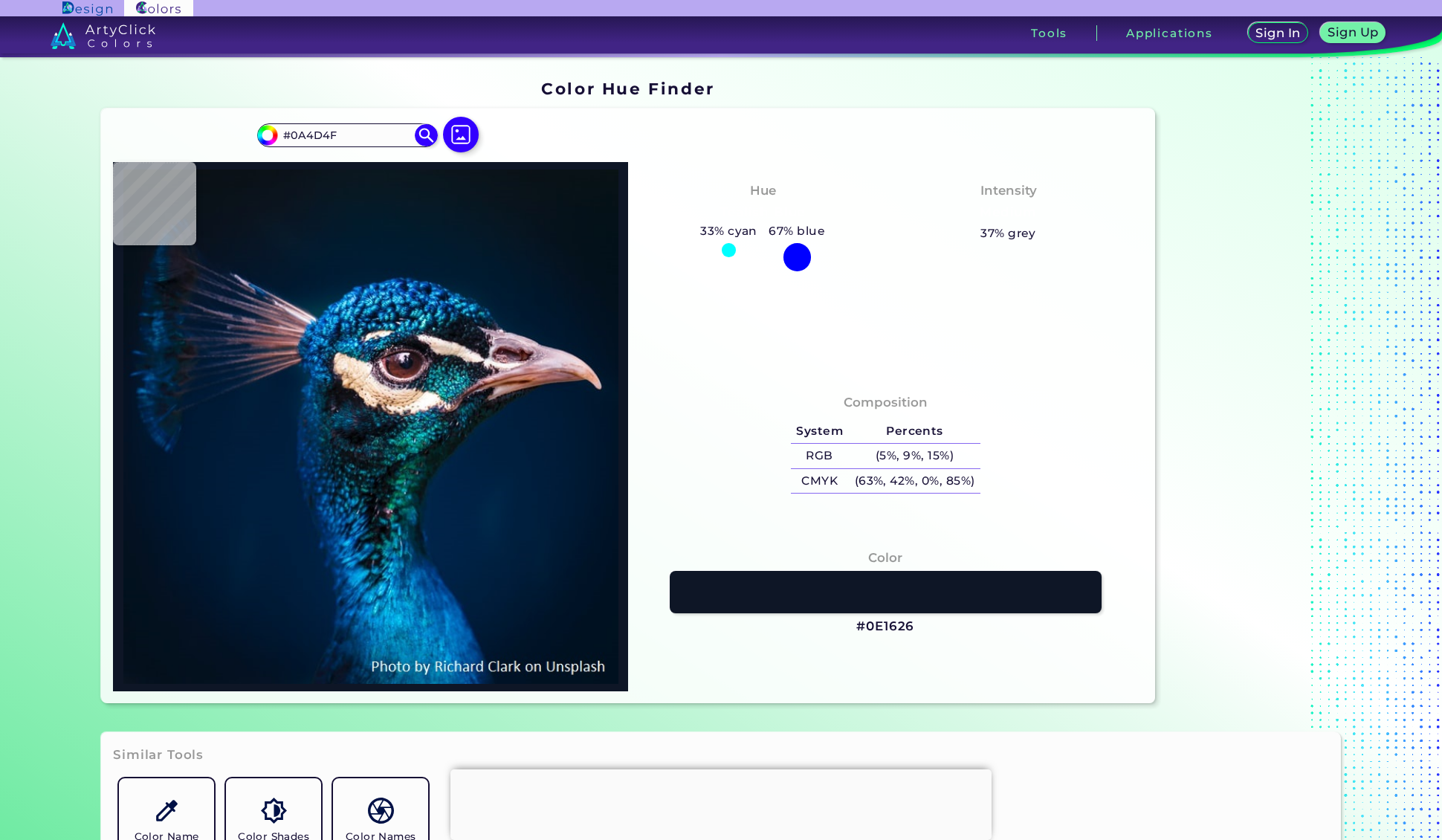
type input "#17313d"
type input "#17313D"
type input "#07454b"
type input "#07454B"
type input "#254d50"
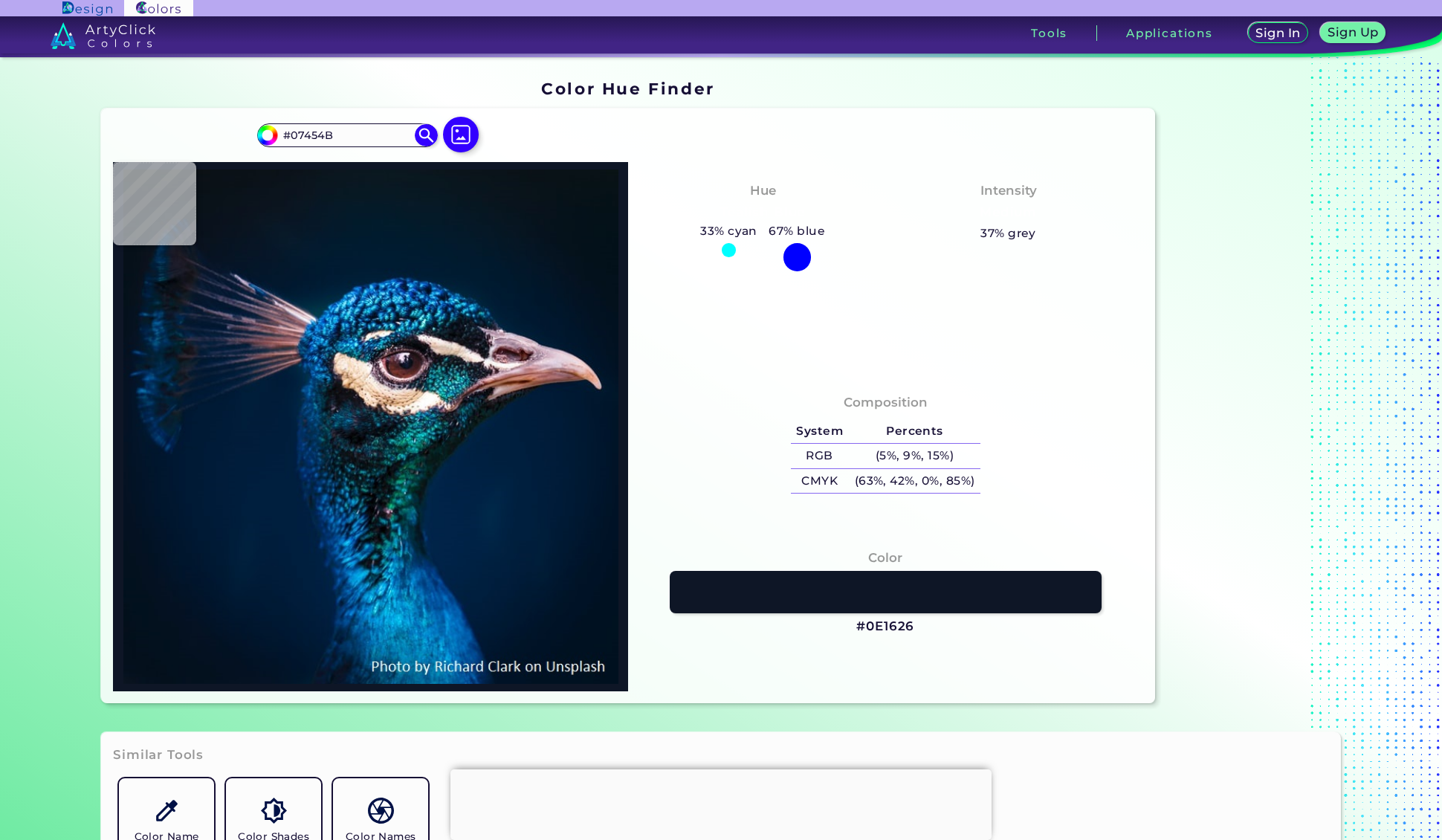
type input "#254D50"
type input "#1d6974"
type input "#1D6974"
type input "#0e8194"
type input "#0E8194"
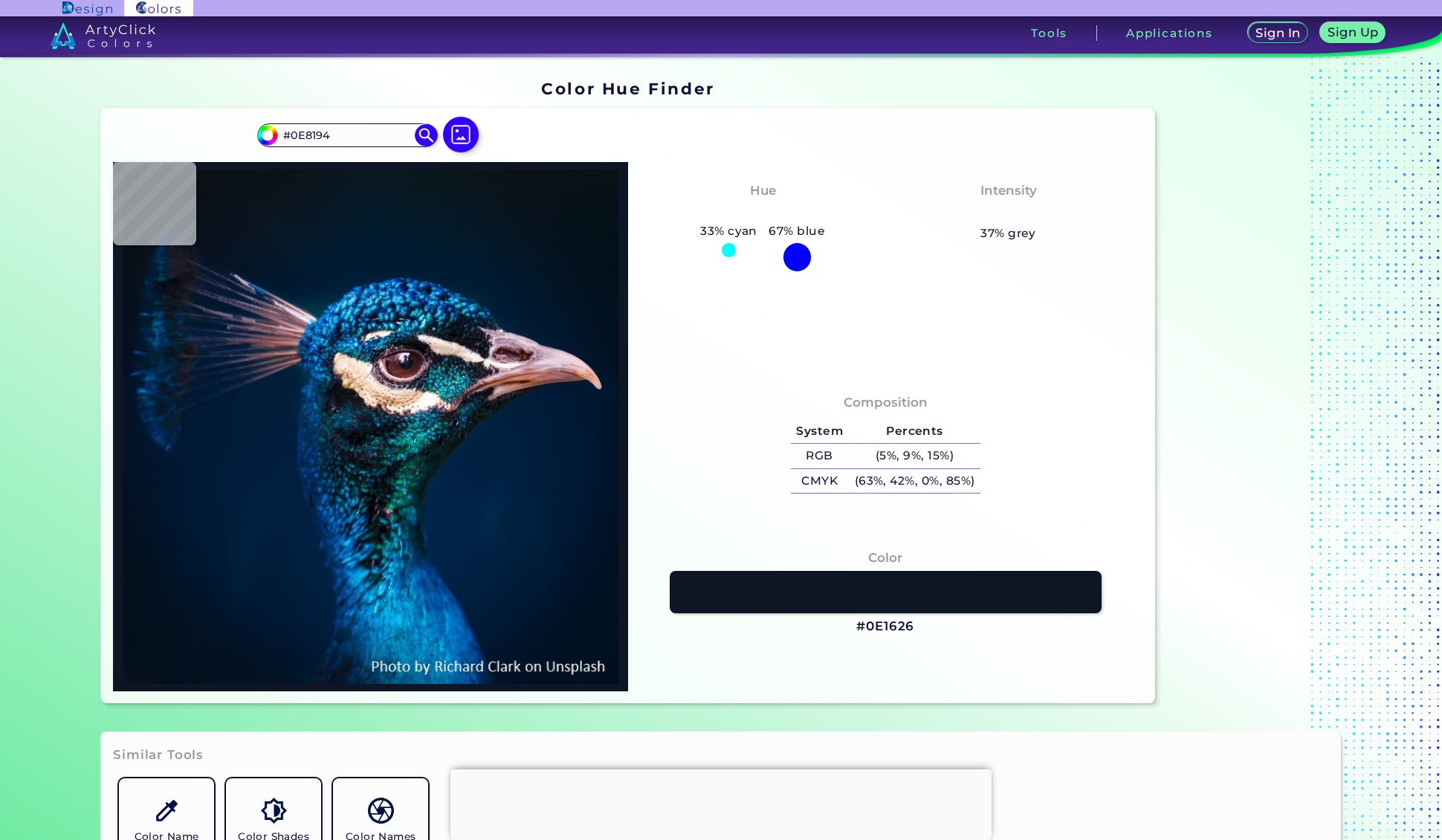
type input "#011b21"
type input "#011B21"
type input "#0a413f"
type input "#0A413F"
